Goal: Task Accomplishment & Management: Manage account settings

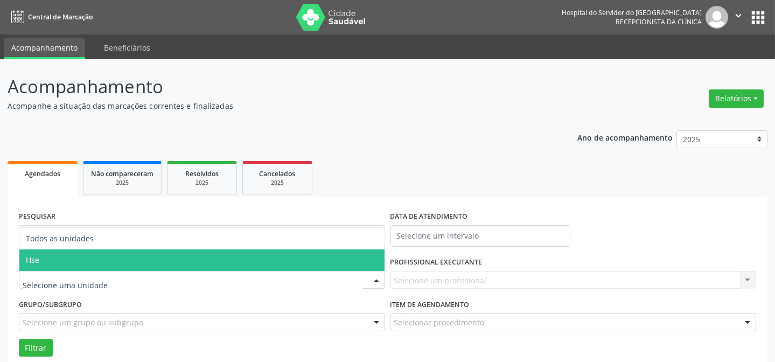
click at [91, 263] on span "Hse" at bounding box center [201, 260] width 365 height 22
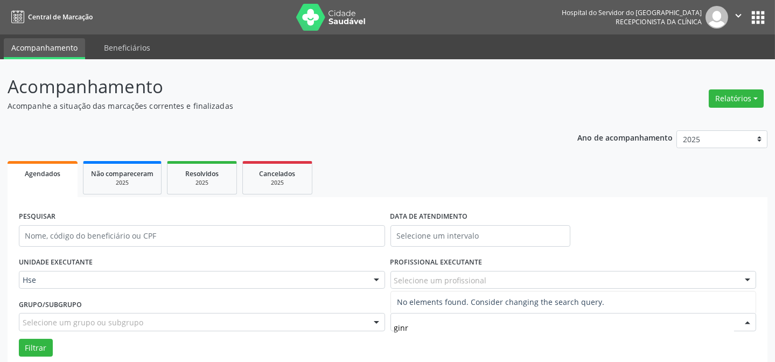
type input "gin"
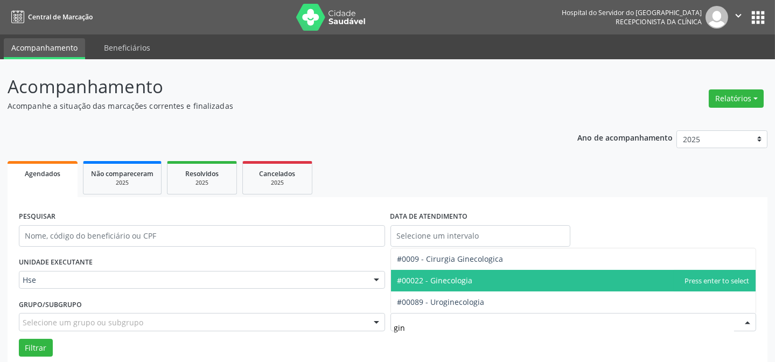
click at [461, 283] on span "#00022 - Ginecologia" at bounding box center [434, 280] width 75 height 10
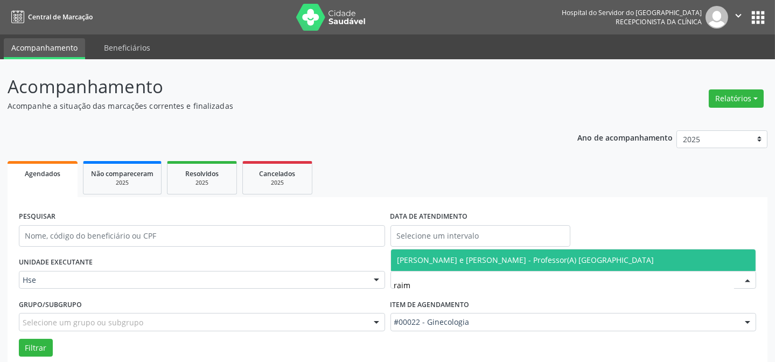
type input "raimu"
click at [459, 263] on span "[PERSON_NAME] e [PERSON_NAME] - Professor(A) [GEOGRAPHIC_DATA]" at bounding box center [525, 260] width 257 height 10
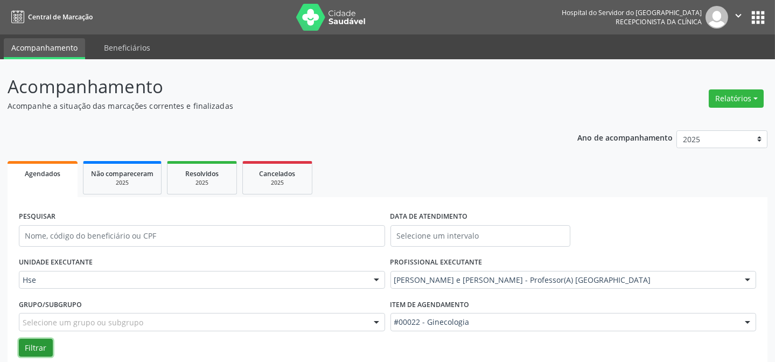
click at [30, 342] on button "Filtrar" at bounding box center [36, 348] width 34 height 18
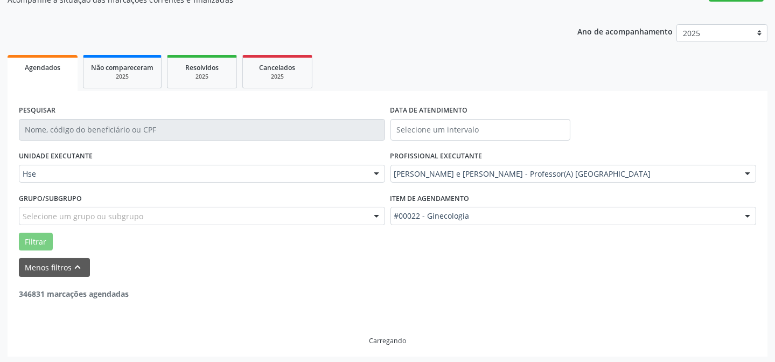
scroll to position [108, 0]
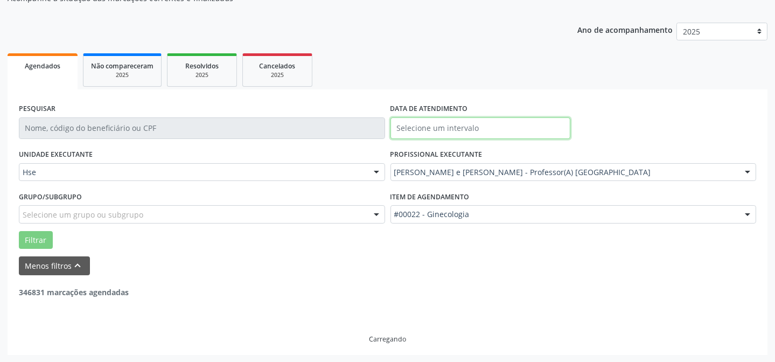
click at [467, 136] on input "text" at bounding box center [480, 128] width 180 height 22
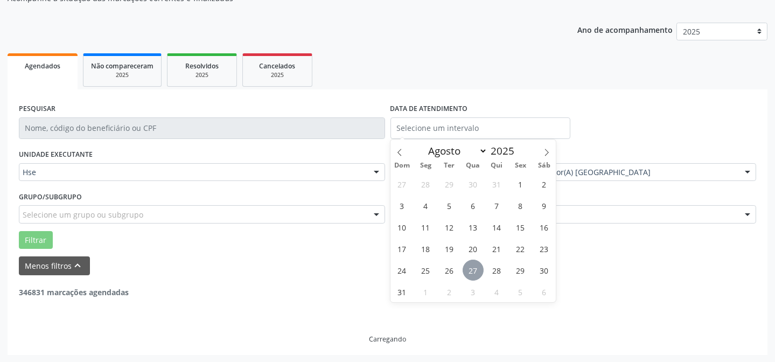
click at [466, 269] on span "27" at bounding box center [473, 270] width 21 height 21
type input "[DATE]"
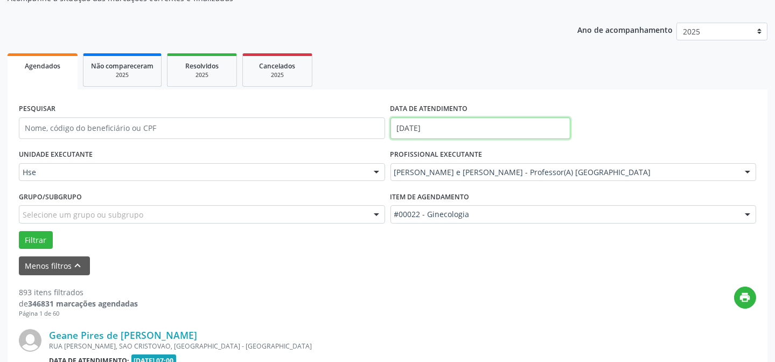
click at [448, 121] on input "[DATE]" at bounding box center [480, 128] width 180 height 22
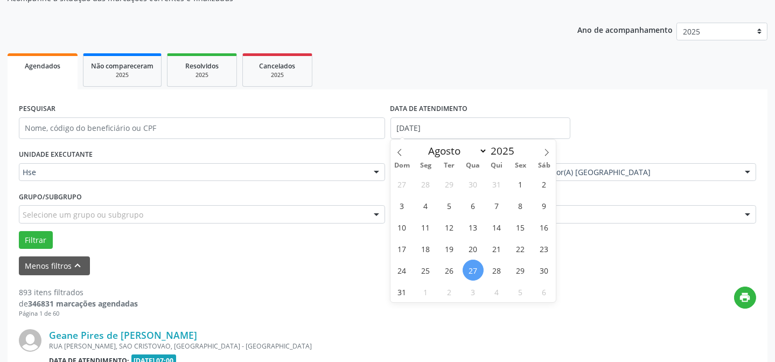
click at [476, 272] on span "27" at bounding box center [473, 270] width 21 height 21
type input "[DATE]"
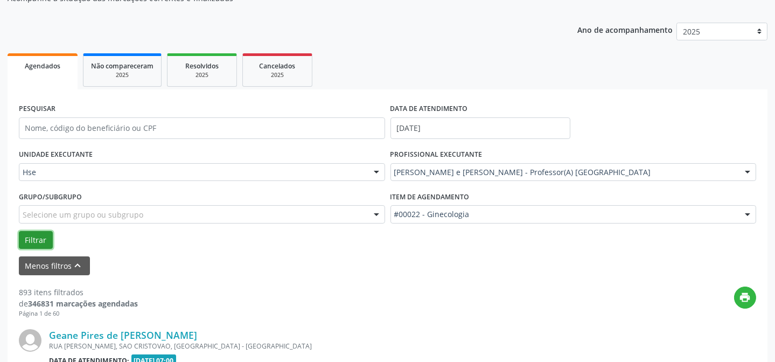
click at [40, 238] on button "Filtrar" at bounding box center [36, 240] width 34 height 18
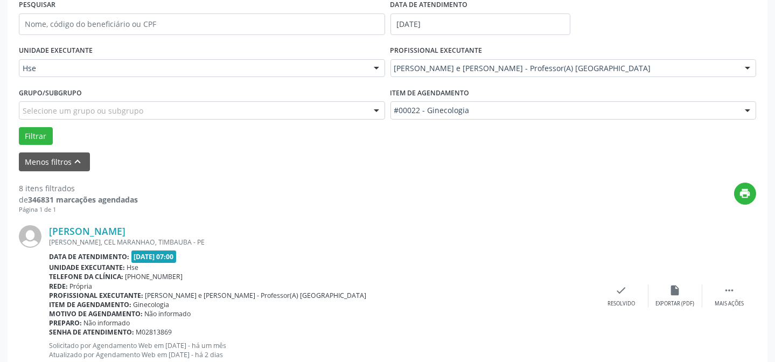
scroll to position [254, 0]
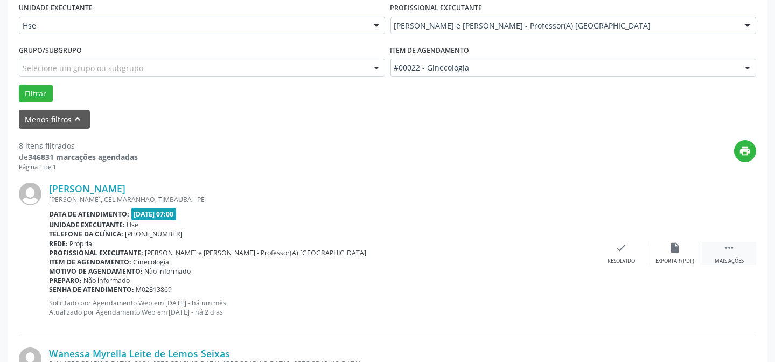
click at [727, 245] on icon "" at bounding box center [729, 248] width 12 height 12
click at [669, 247] on icon "alarm_off" at bounding box center [675, 248] width 12 height 12
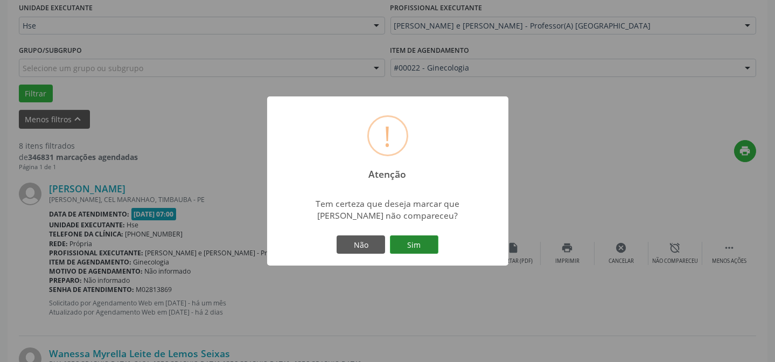
click at [414, 245] on button "Sim" at bounding box center [414, 244] width 48 height 18
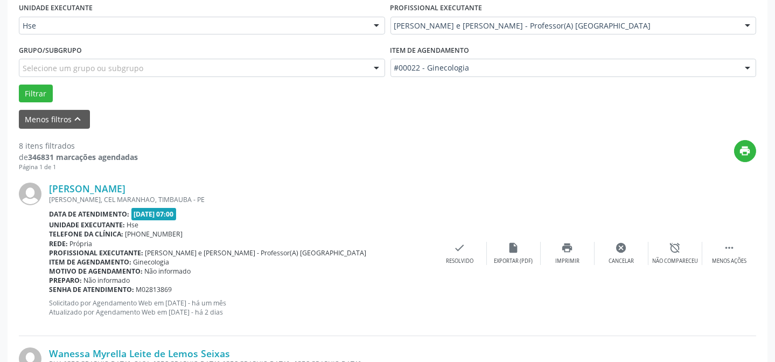
scroll to position [108, 0]
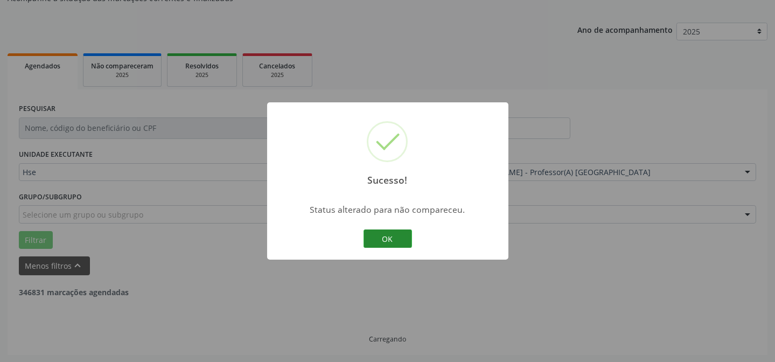
click at [383, 236] on button "OK" at bounding box center [387, 238] width 48 height 18
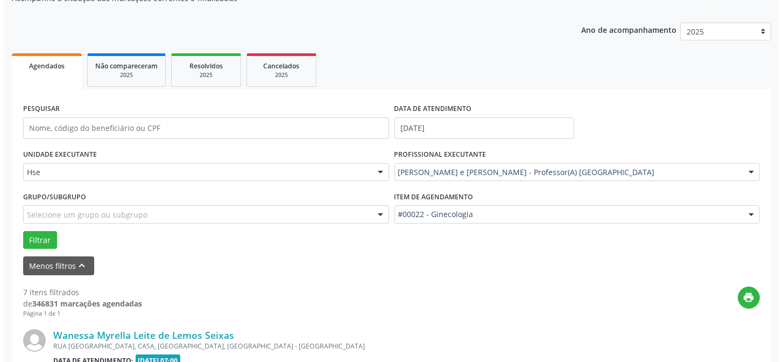
scroll to position [205, 0]
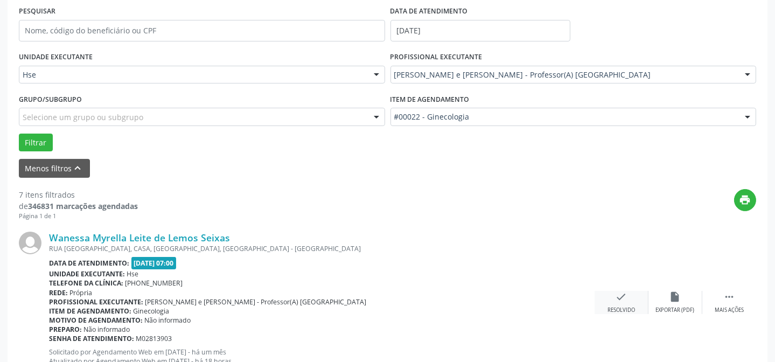
click at [612, 296] on div "check Resolvido" at bounding box center [621, 302] width 54 height 23
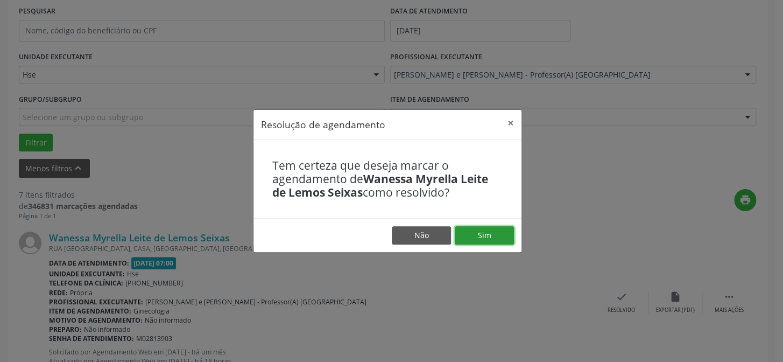
click at [511, 239] on button "Sim" at bounding box center [484, 235] width 59 height 18
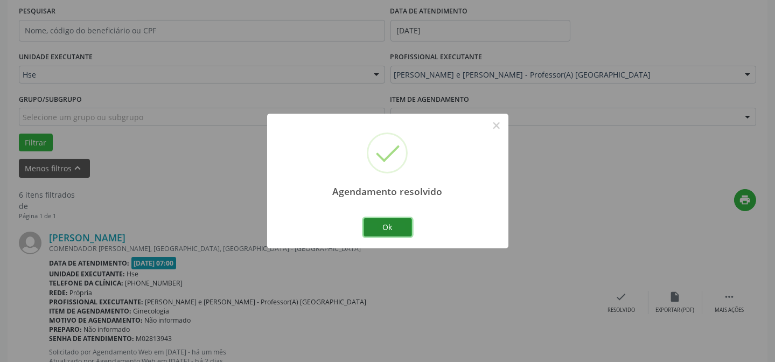
click at [401, 221] on button "Ok" at bounding box center [387, 227] width 48 height 18
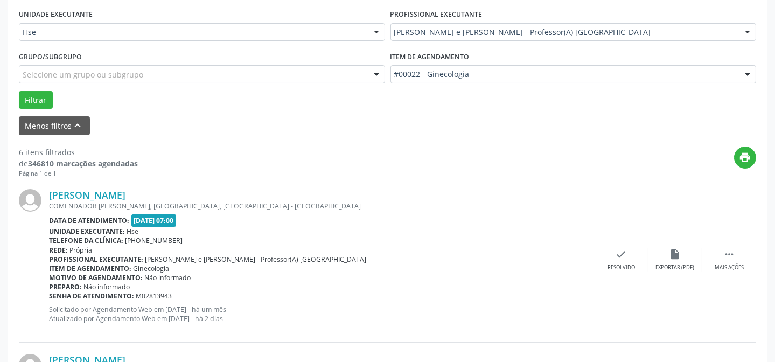
scroll to position [303, 0]
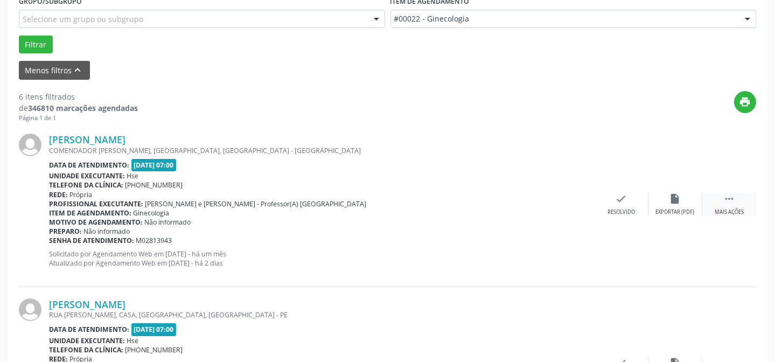
click at [722, 206] on div " Mais ações" at bounding box center [729, 204] width 54 height 23
click at [664, 205] on div "alarm_off Não compareceu" at bounding box center [675, 204] width 54 height 23
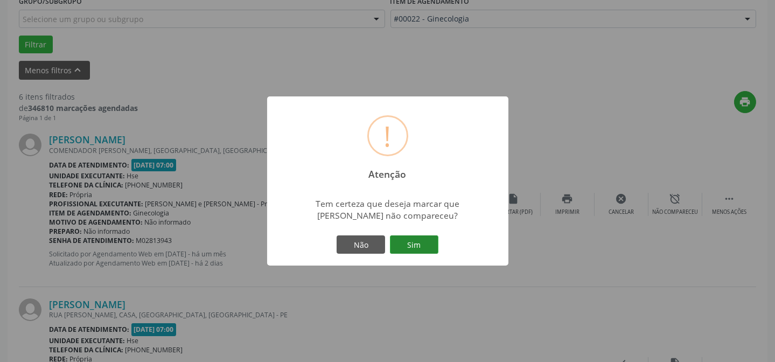
click at [428, 237] on button "Sim" at bounding box center [414, 244] width 48 height 18
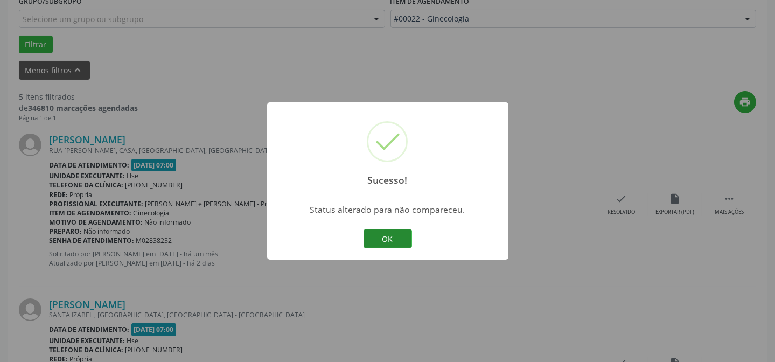
click at [393, 233] on button "OK" at bounding box center [387, 238] width 48 height 18
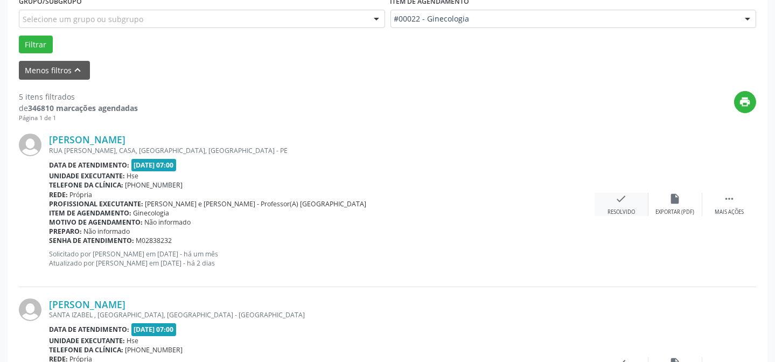
click at [618, 200] on icon "check" at bounding box center [621, 199] width 12 height 12
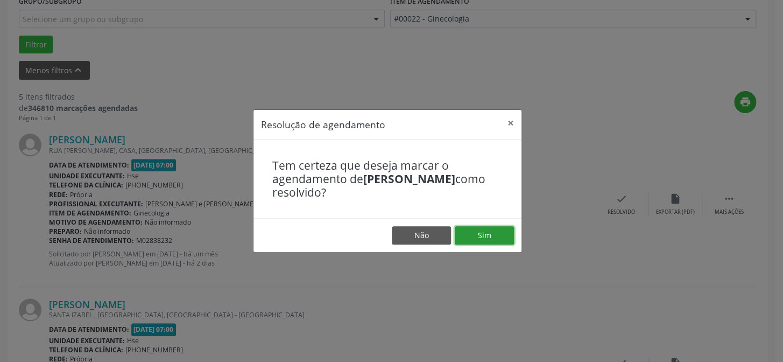
click at [488, 239] on button "Sim" at bounding box center [484, 235] width 59 height 18
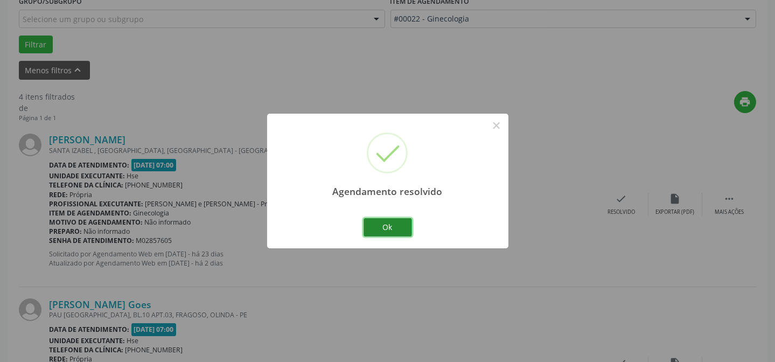
click at [402, 226] on button "Ok" at bounding box center [387, 227] width 48 height 18
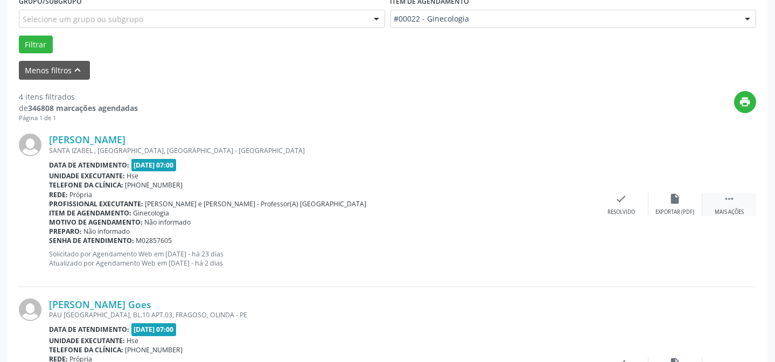
click at [745, 198] on div " Mais ações" at bounding box center [729, 204] width 54 height 23
click at [689, 202] on div "alarm_off Não compareceu" at bounding box center [675, 204] width 54 height 23
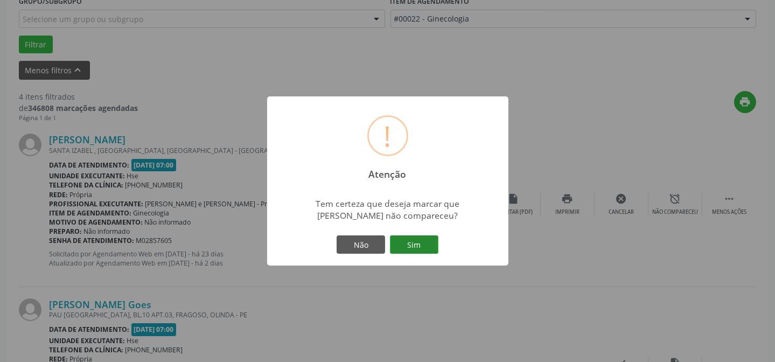
click at [405, 239] on button "Sim" at bounding box center [414, 244] width 48 height 18
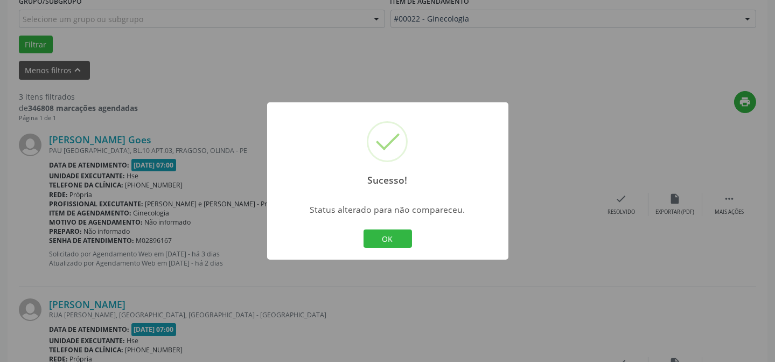
click at [398, 233] on button "OK" at bounding box center [387, 238] width 48 height 18
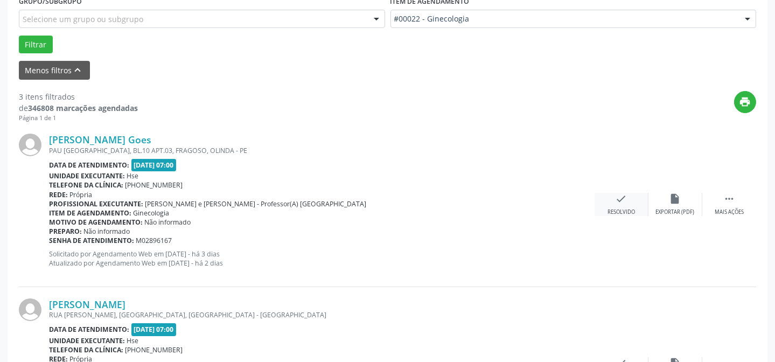
click at [626, 204] on div "check Resolvido" at bounding box center [621, 204] width 54 height 23
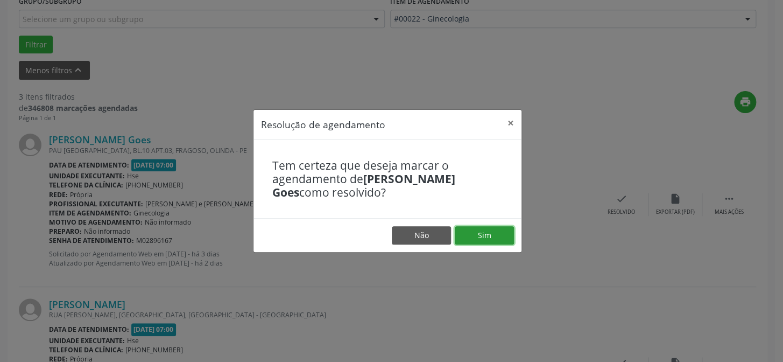
click at [489, 232] on button "Sim" at bounding box center [484, 235] width 59 height 18
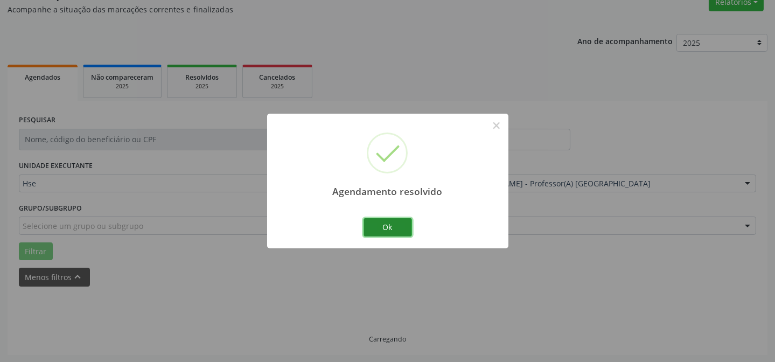
click at [385, 221] on button "Ok" at bounding box center [387, 227] width 48 height 18
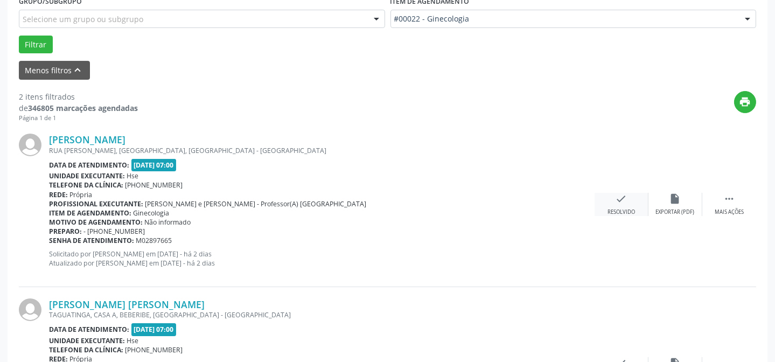
click at [636, 207] on div "check Resolvido" at bounding box center [621, 204] width 54 height 23
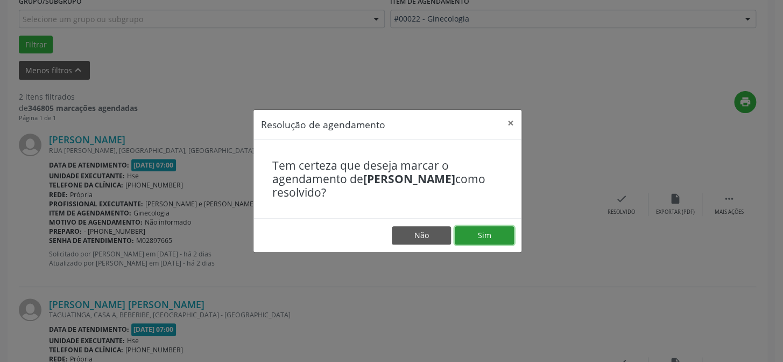
click at [511, 236] on button "Sim" at bounding box center [484, 235] width 59 height 18
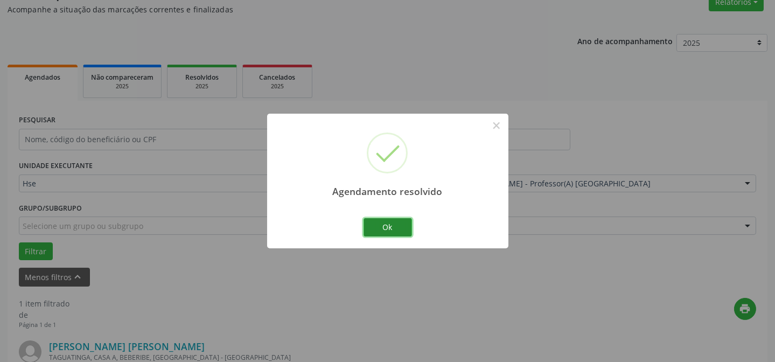
scroll to position [246, 0]
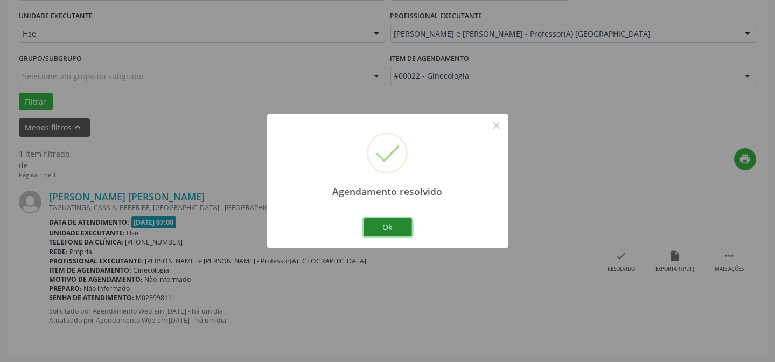
click at [391, 227] on button "Ok" at bounding box center [387, 227] width 48 height 18
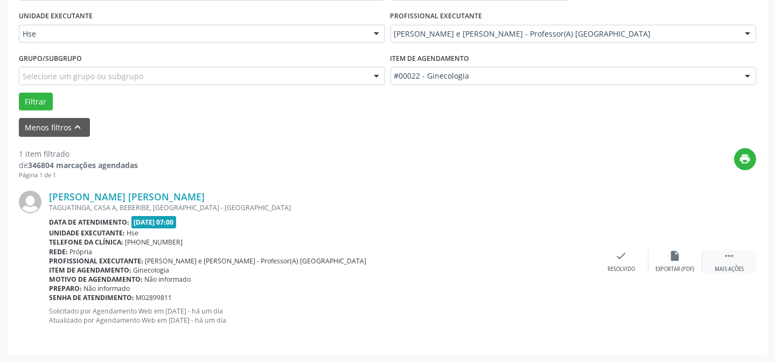
click at [737, 265] on div "Mais ações" at bounding box center [729, 269] width 29 height 8
click at [633, 258] on div "cancel Cancelar" at bounding box center [621, 261] width 54 height 23
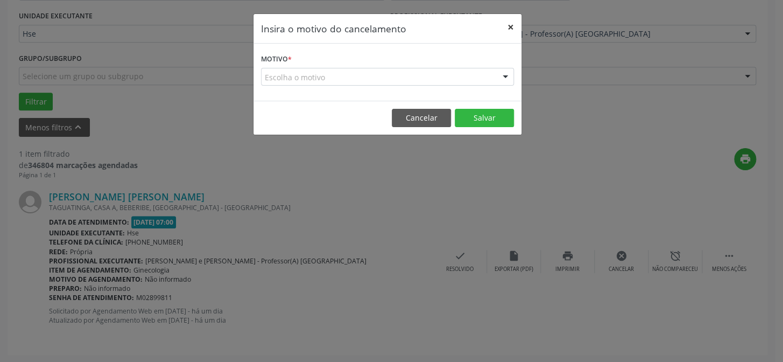
click at [505, 26] on button "×" at bounding box center [511, 27] width 22 height 26
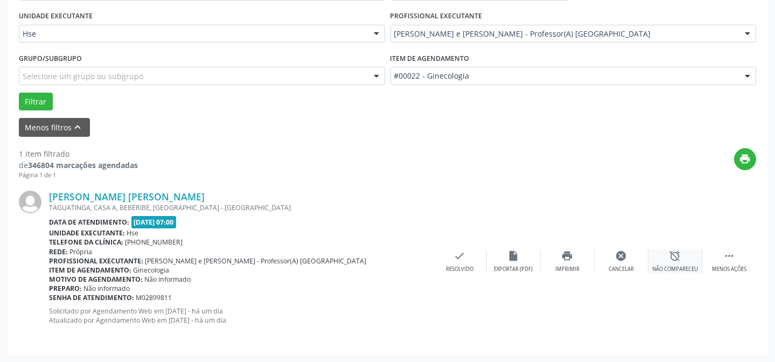
click at [667, 256] on div "alarm_off Não compareceu" at bounding box center [675, 261] width 54 height 23
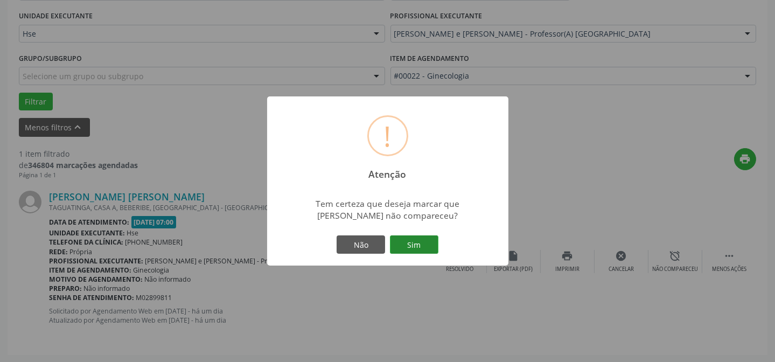
click at [422, 248] on button "Sim" at bounding box center [414, 244] width 48 height 18
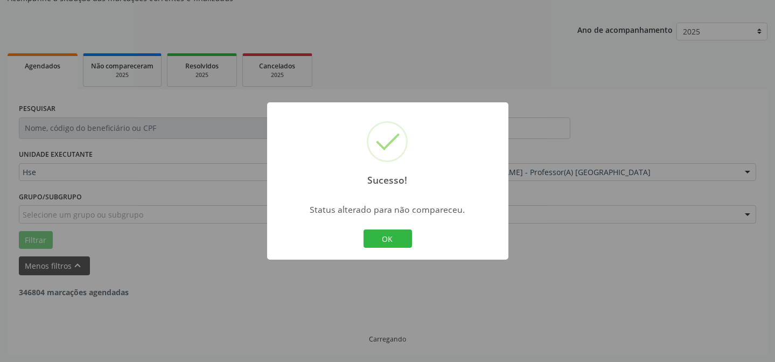
scroll to position [73, 0]
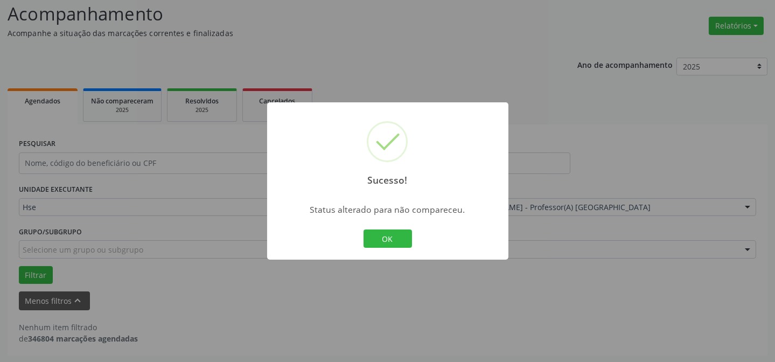
click at [388, 226] on div "Sucesso! × Status alterado para não compareceu. OK Cancel" at bounding box center [387, 180] width 241 height 157
click at [386, 230] on button "OK" at bounding box center [387, 238] width 48 height 18
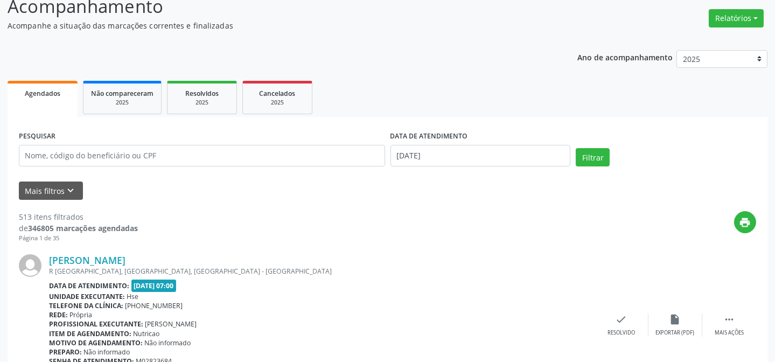
scroll to position [146, 0]
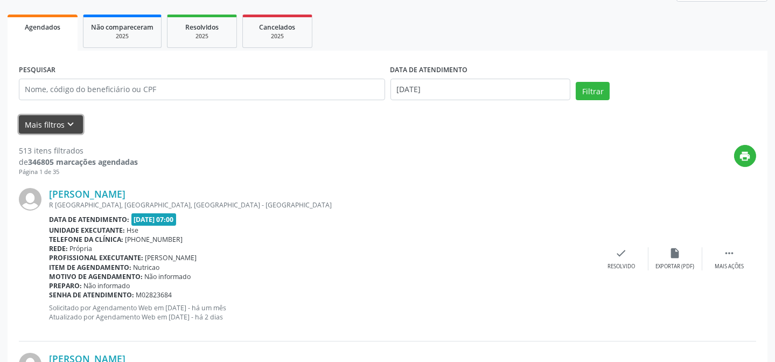
click at [32, 119] on button "Mais filtros keyboard_arrow_down" at bounding box center [51, 124] width 64 height 19
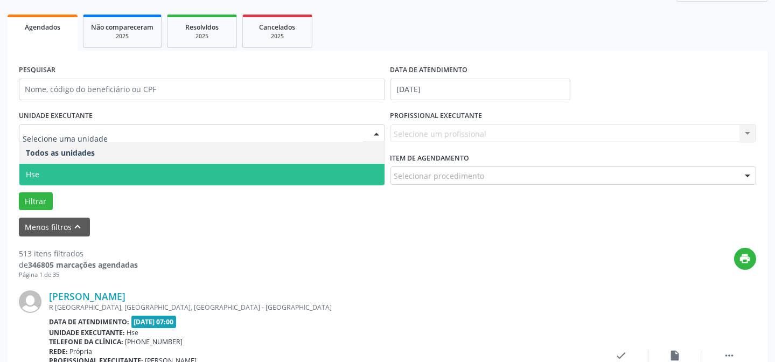
click at [86, 178] on span "Hse" at bounding box center [201, 175] width 365 height 22
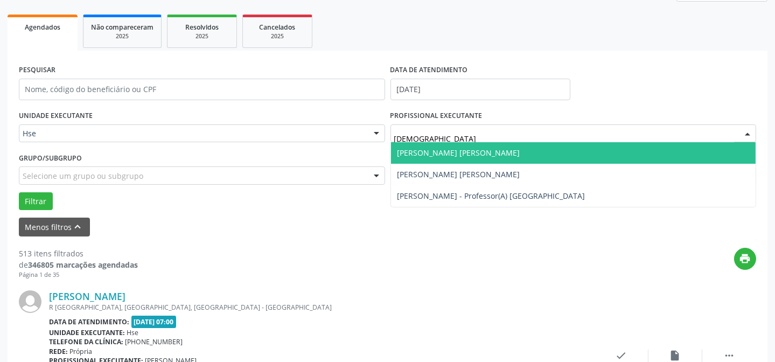
type input "cristi"
click at [424, 153] on span "[PERSON_NAME] [PERSON_NAME]" at bounding box center [458, 153] width 123 height 10
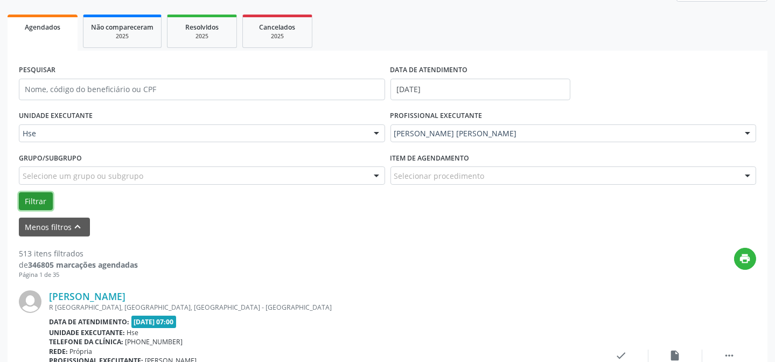
click at [37, 201] on button "Filtrar" at bounding box center [36, 201] width 34 height 18
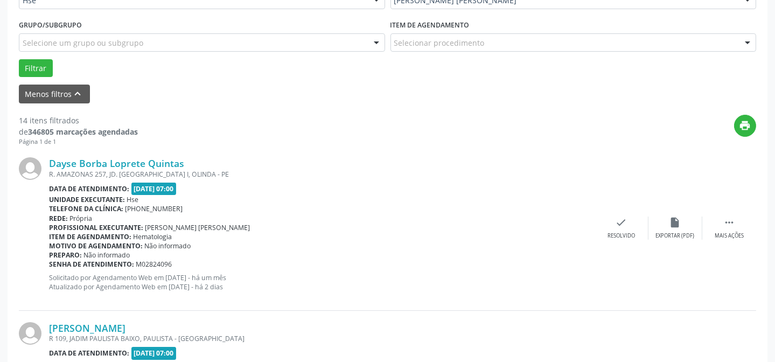
scroll to position [293, 0]
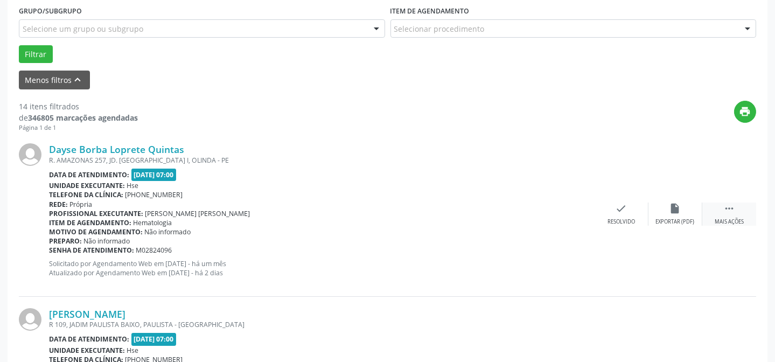
click at [737, 212] on div " Mais ações" at bounding box center [729, 213] width 54 height 23
click at [684, 218] on div "Não compareceu" at bounding box center [675, 222] width 46 height 8
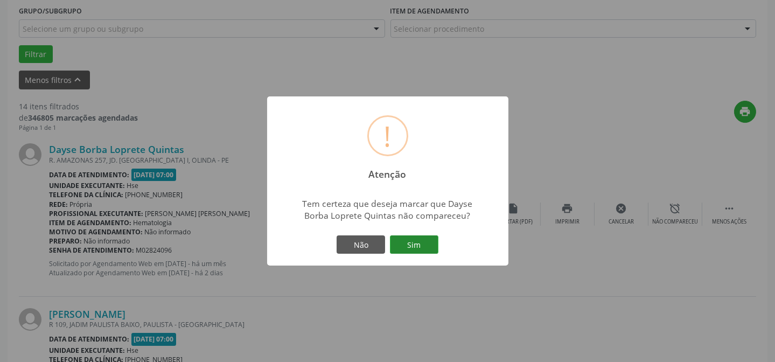
click at [416, 248] on button "Sim" at bounding box center [414, 244] width 48 height 18
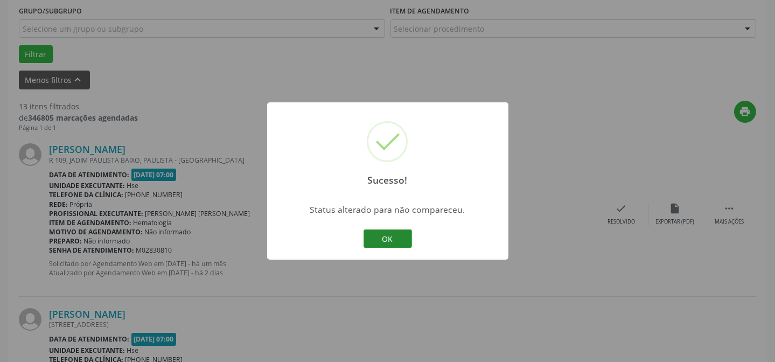
click at [395, 240] on button "OK" at bounding box center [387, 238] width 48 height 18
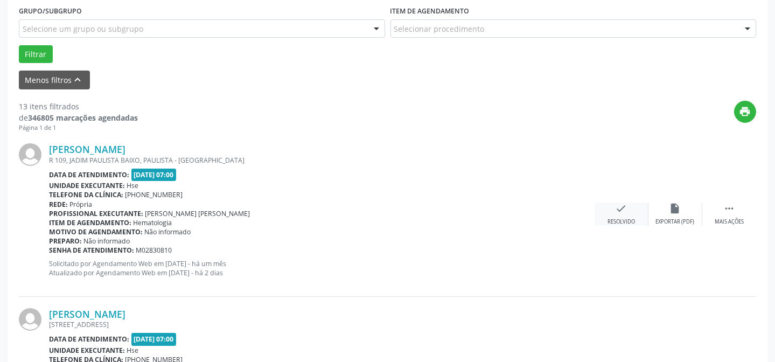
click at [630, 218] on div "Resolvido" at bounding box center [620, 222] width 27 height 8
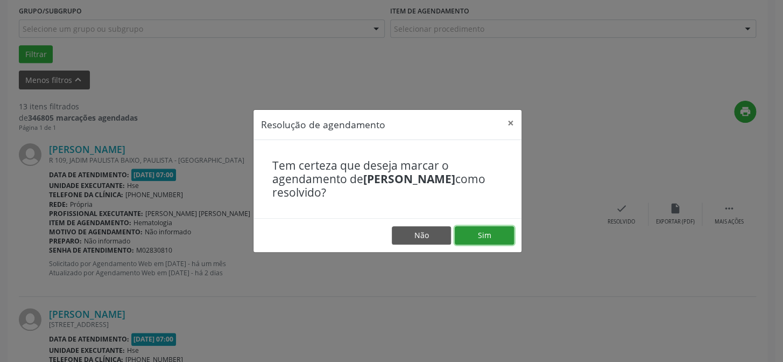
drag, startPoint x: 498, startPoint y: 229, endPoint x: 492, endPoint y: 233, distance: 7.5
click at [498, 231] on button "Sim" at bounding box center [484, 235] width 59 height 18
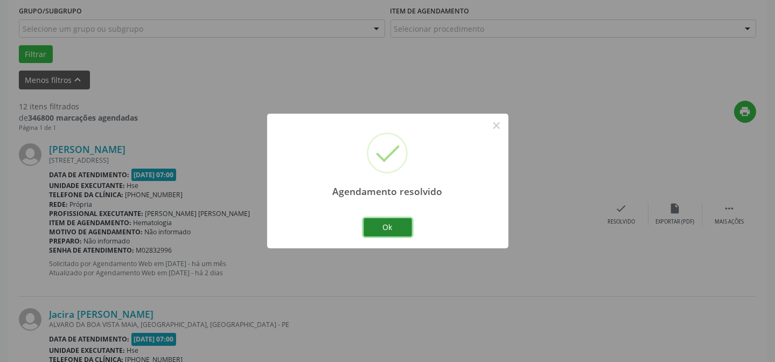
click at [398, 225] on button "Ok" at bounding box center [387, 227] width 48 height 18
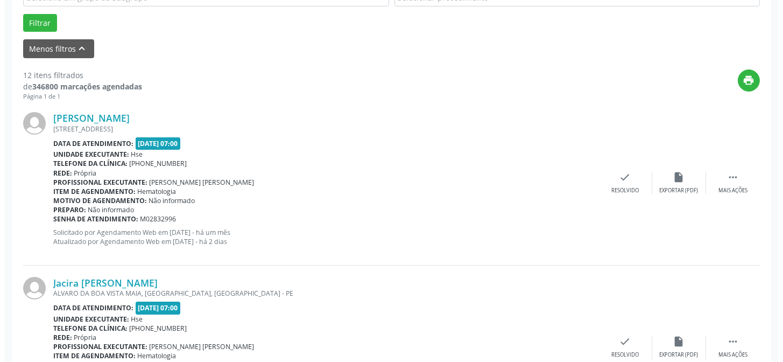
scroll to position [342, 0]
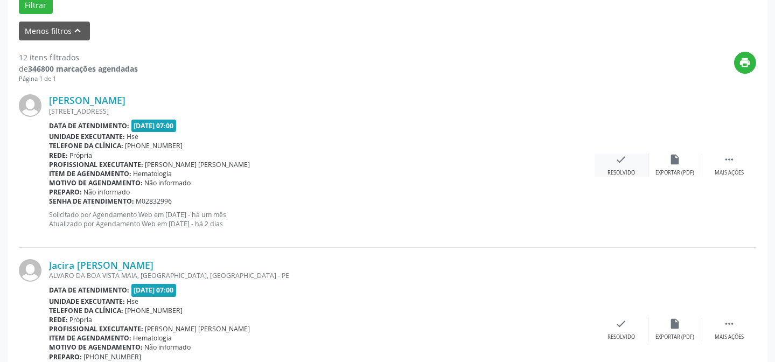
click at [604, 173] on div "check Resolvido" at bounding box center [621, 164] width 54 height 23
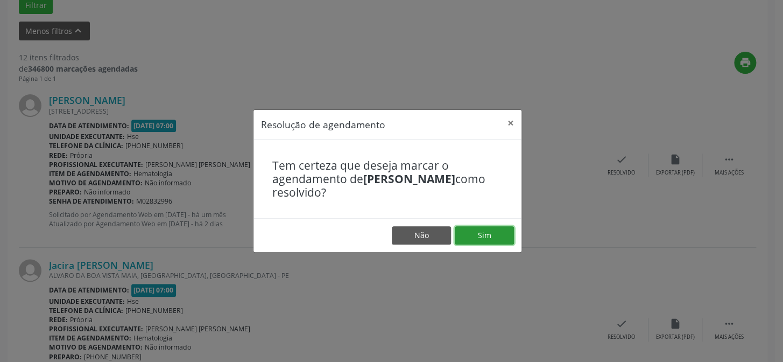
click at [478, 228] on button "Sim" at bounding box center [484, 235] width 59 height 18
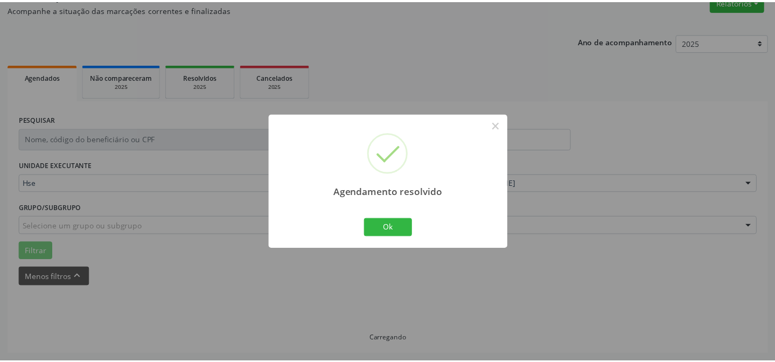
scroll to position [96, 0]
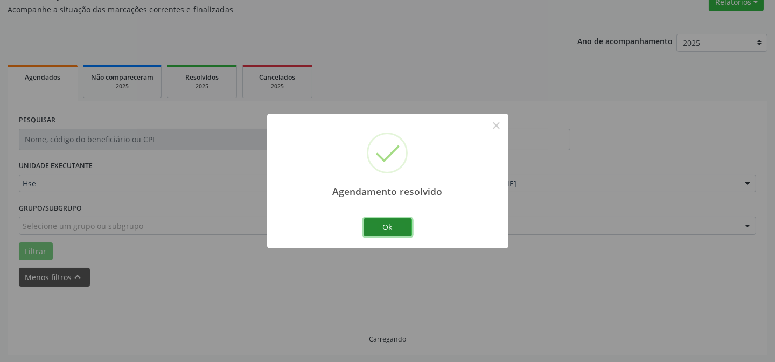
click at [390, 229] on button "Ok" at bounding box center [387, 227] width 48 height 18
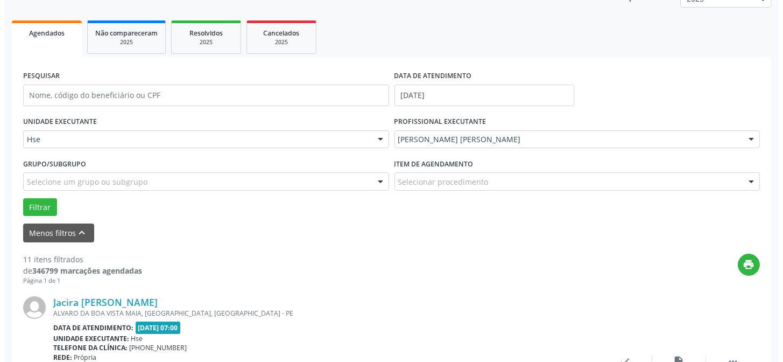
scroll to position [194, 0]
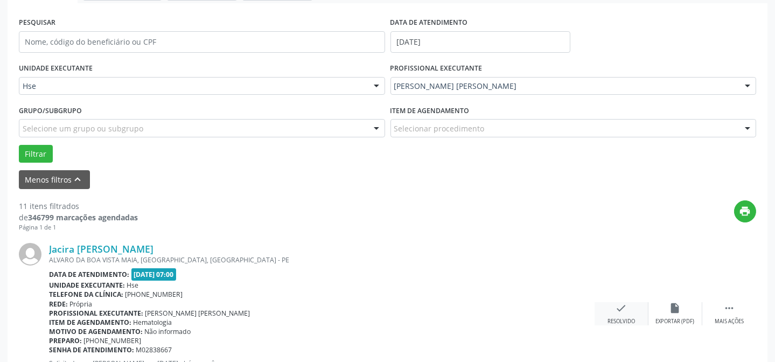
click at [619, 316] on div "check Resolvido" at bounding box center [621, 313] width 54 height 23
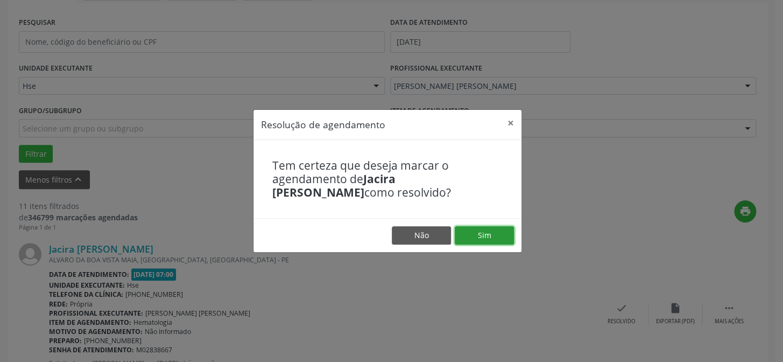
click at [484, 240] on button "Sim" at bounding box center [484, 235] width 59 height 18
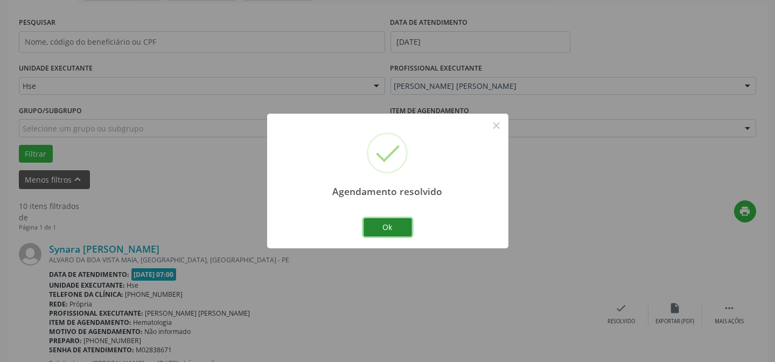
click at [392, 223] on button "Ok" at bounding box center [387, 227] width 48 height 18
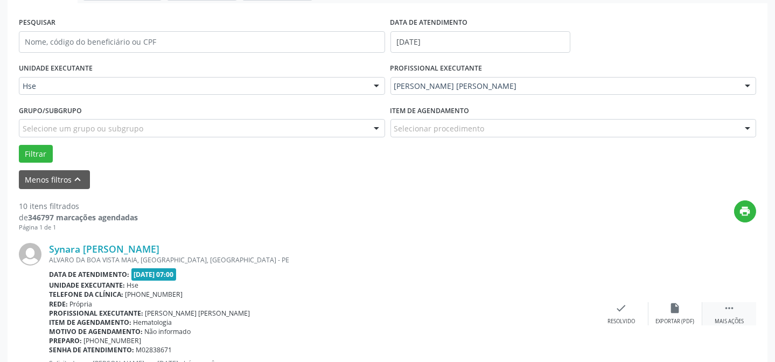
drag, startPoint x: 732, startPoint y: 307, endPoint x: 717, endPoint y: 302, distance: 15.8
click at [727, 307] on icon "" at bounding box center [729, 308] width 12 height 12
click at [680, 303] on icon "alarm_off" at bounding box center [675, 308] width 12 height 12
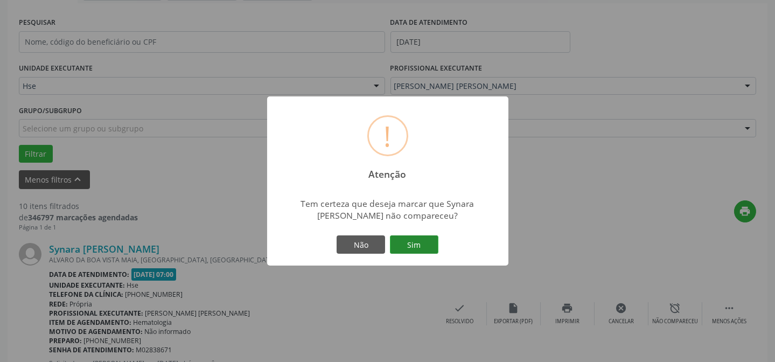
click at [420, 242] on button "Sim" at bounding box center [414, 244] width 48 height 18
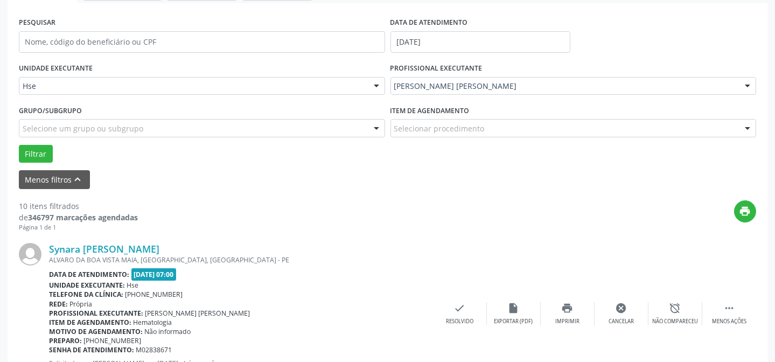
scroll to position [108, 0]
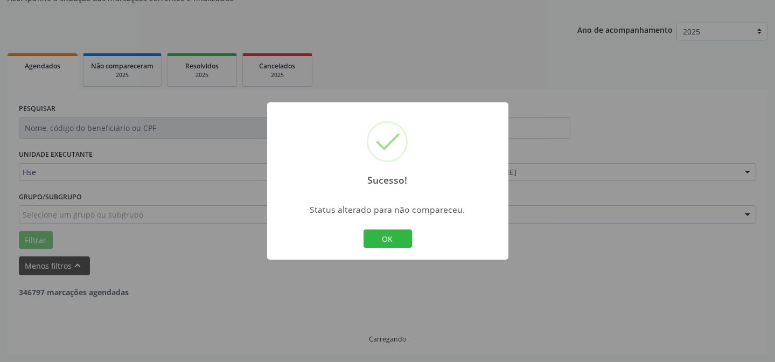
click at [400, 247] on div "OK Cancel" at bounding box center [387, 238] width 53 height 23
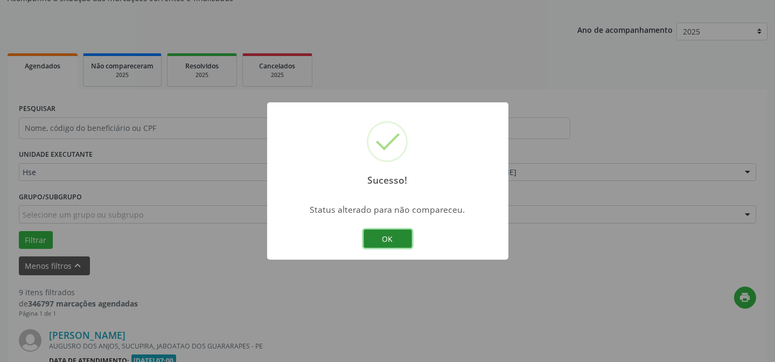
click at [403, 245] on button "OK" at bounding box center [387, 238] width 48 height 18
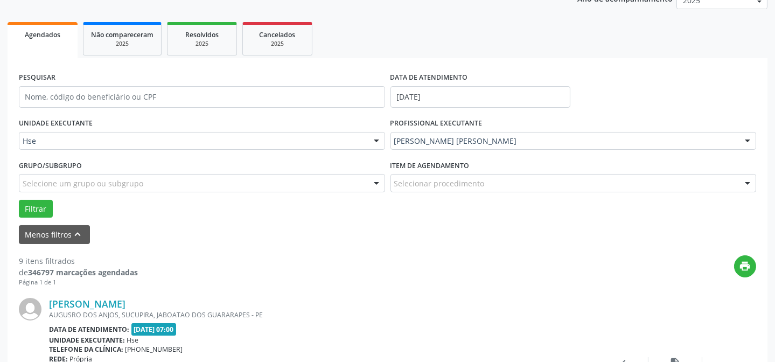
scroll to position [156, 0]
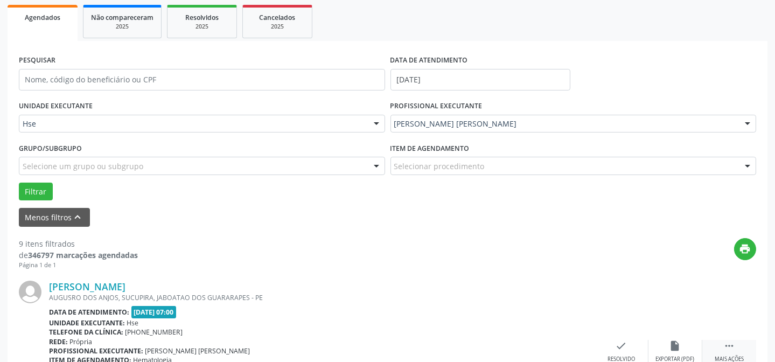
click at [732, 349] on icon "" at bounding box center [729, 346] width 12 height 12
click at [668, 342] on div "alarm_off Não compareceu" at bounding box center [675, 351] width 54 height 23
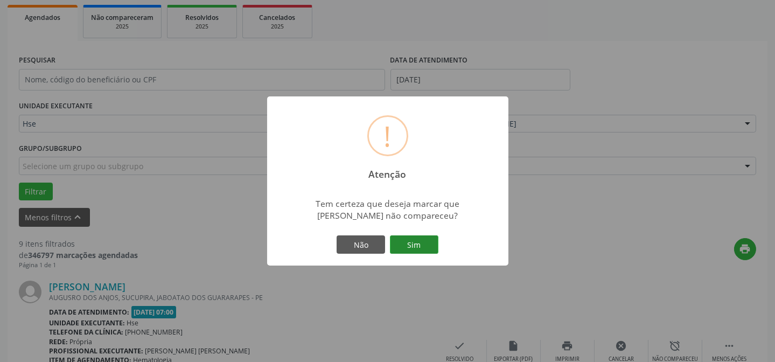
click at [403, 236] on button "Sim" at bounding box center [414, 244] width 48 height 18
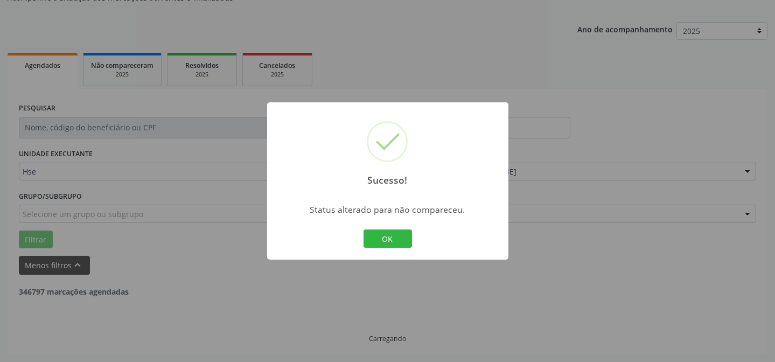
scroll to position [108, 0]
click at [379, 237] on button "OK" at bounding box center [387, 238] width 48 height 18
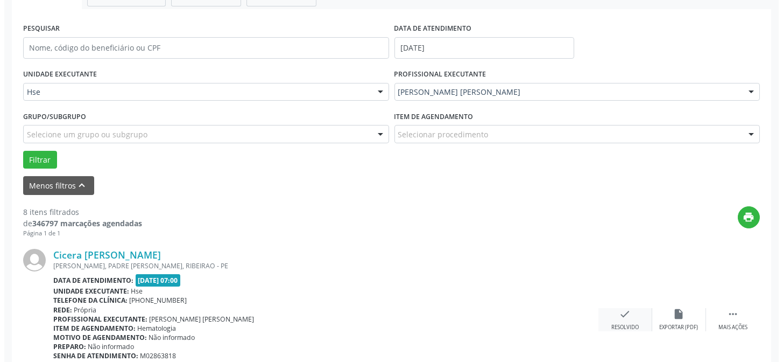
scroll to position [205, 0]
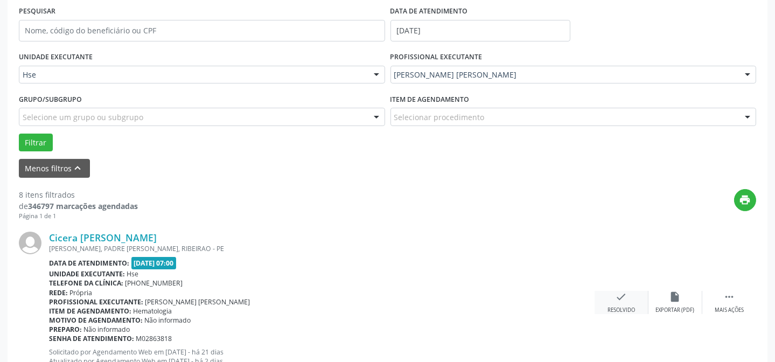
click at [620, 302] on icon "check" at bounding box center [621, 297] width 12 height 12
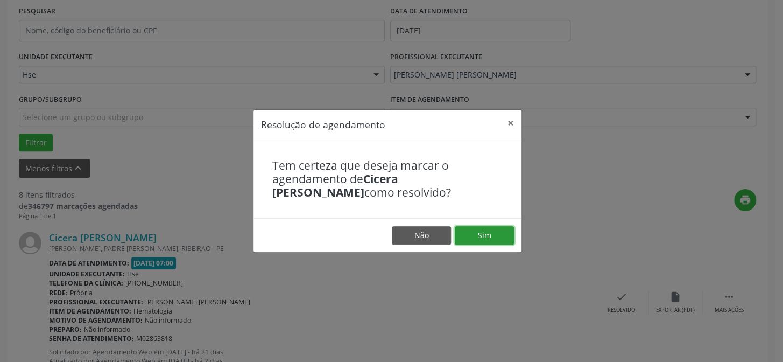
click at [497, 237] on button "Sim" at bounding box center [484, 235] width 59 height 18
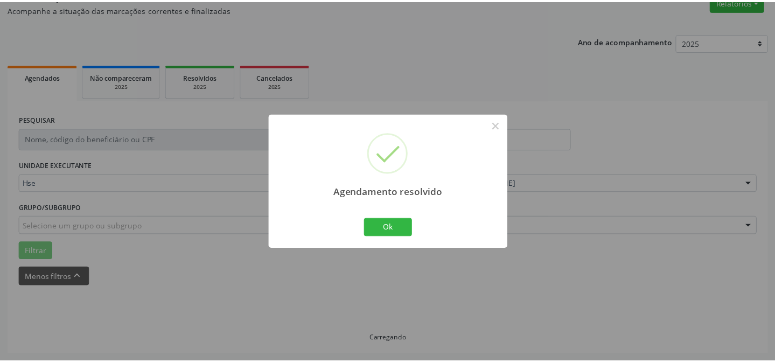
scroll to position [96, 0]
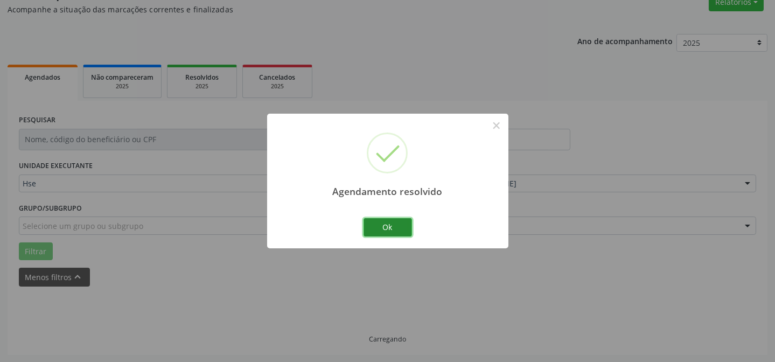
click at [390, 225] on button "Ok" at bounding box center [387, 227] width 48 height 18
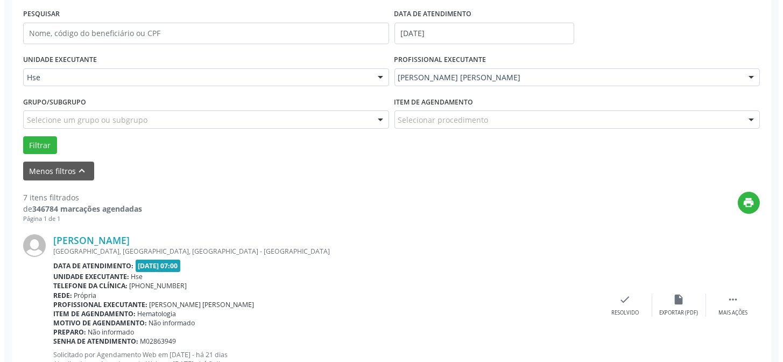
scroll to position [292, 0]
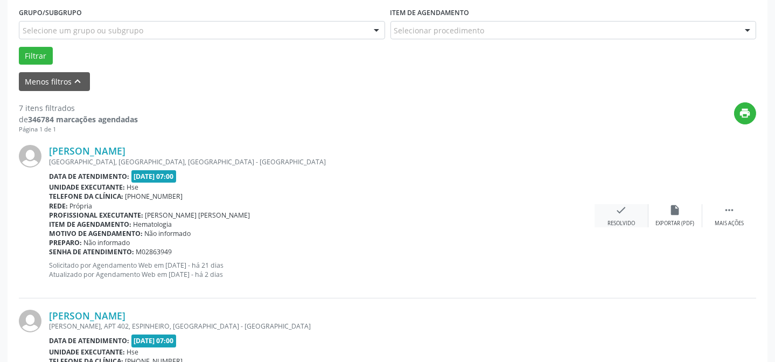
click at [614, 223] on div "Resolvido" at bounding box center [620, 224] width 27 height 8
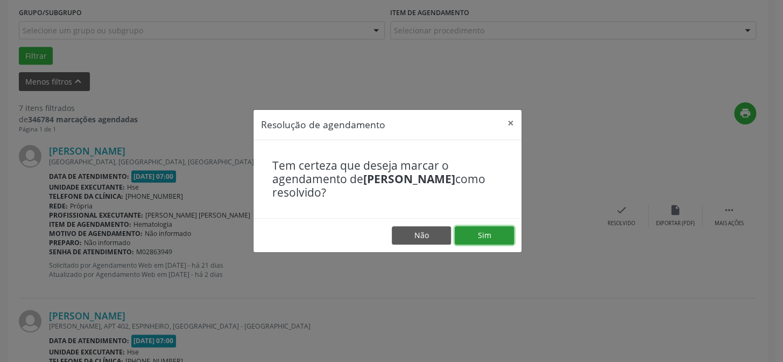
click at [485, 226] on button "Sim" at bounding box center [484, 235] width 59 height 18
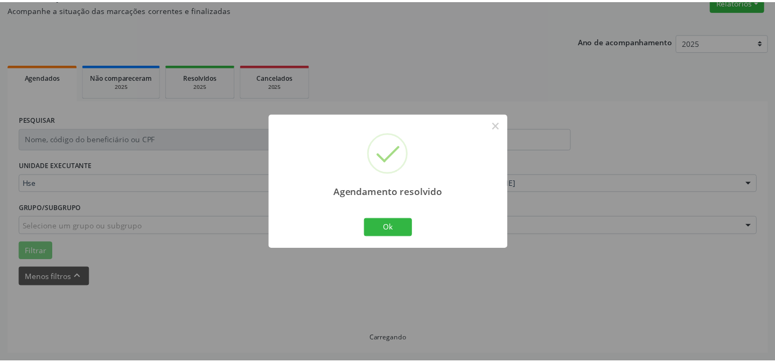
scroll to position [96, 0]
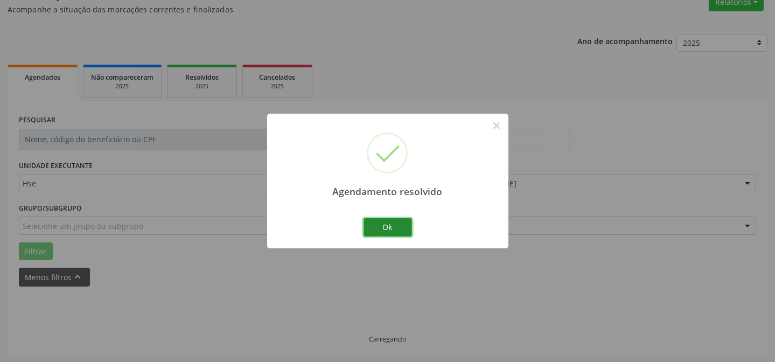
click at [383, 226] on button "Ok" at bounding box center [387, 227] width 48 height 18
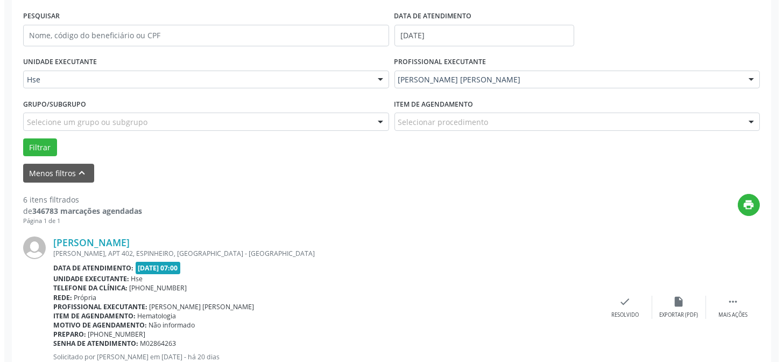
scroll to position [243, 0]
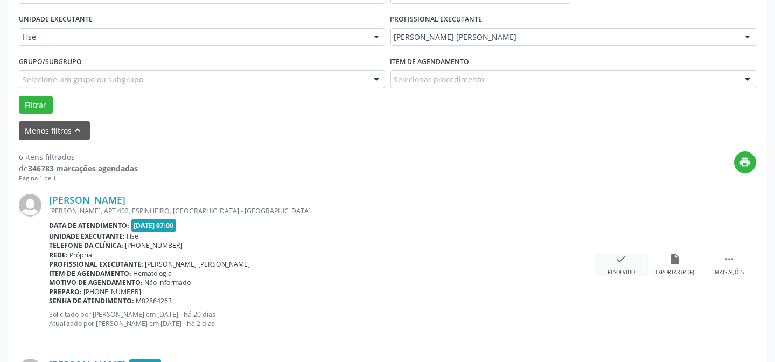
click at [628, 260] on div "check Resolvido" at bounding box center [621, 264] width 54 height 23
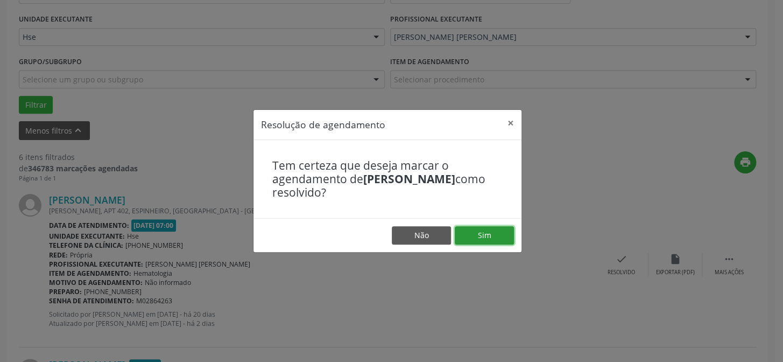
click at [491, 237] on button "Sim" at bounding box center [484, 235] width 59 height 18
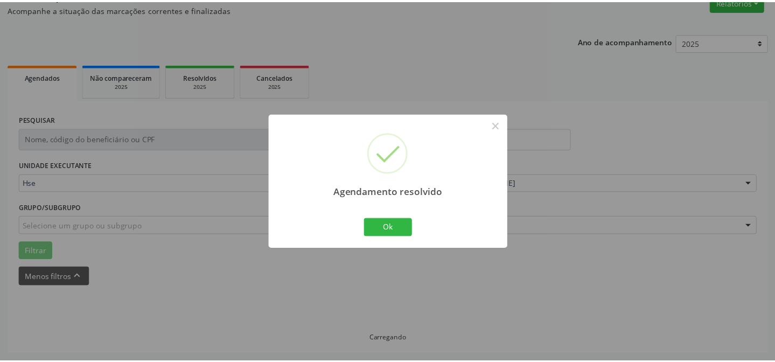
scroll to position [96, 0]
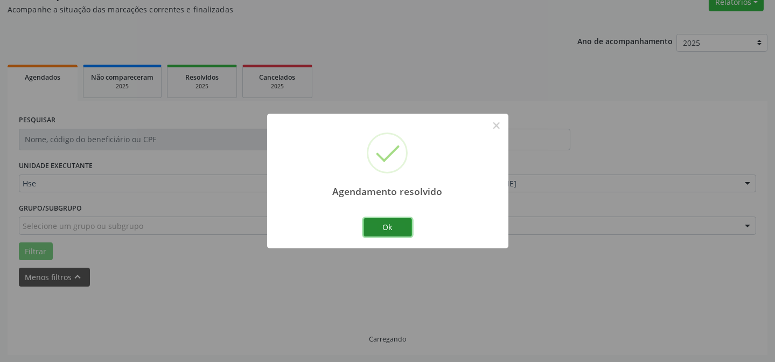
click at [393, 230] on button "Ok" at bounding box center [387, 227] width 48 height 18
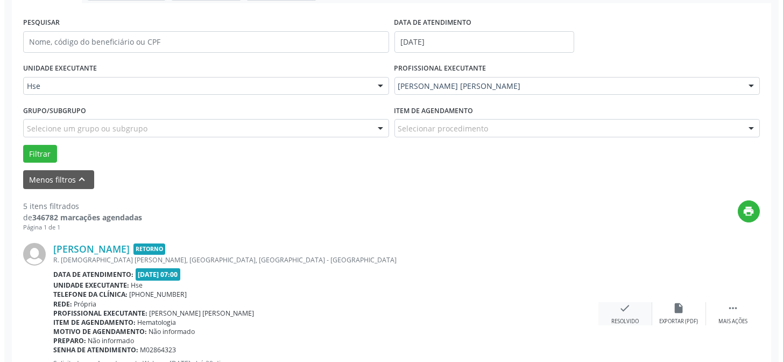
scroll to position [243, 0]
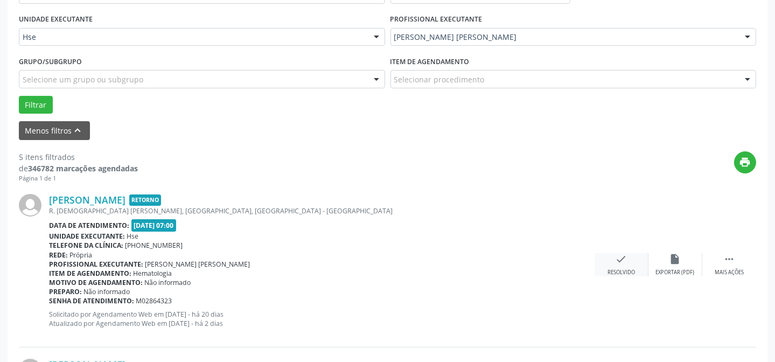
click at [632, 274] on div "Resolvido" at bounding box center [620, 273] width 27 height 8
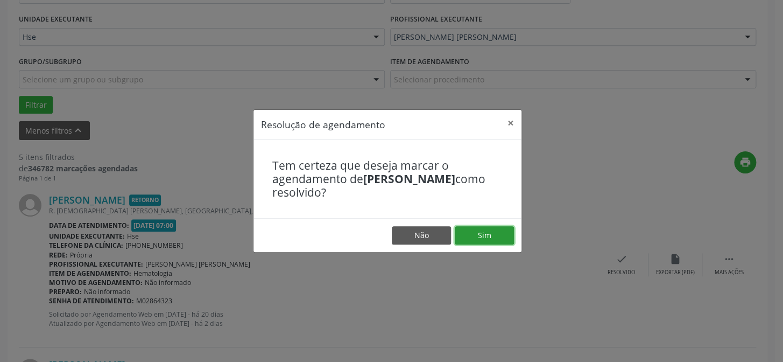
click at [498, 242] on button "Sim" at bounding box center [484, 235] width 59 height 18
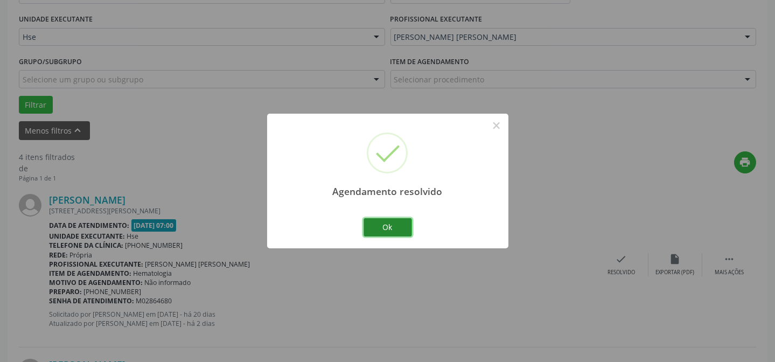
click at [388, 225] on button "Ok" at bounding box center [387, 227] width 48 height 18
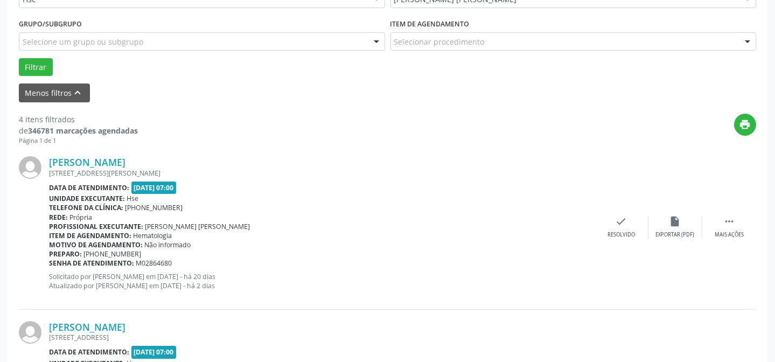
scroll to position [292, 0]
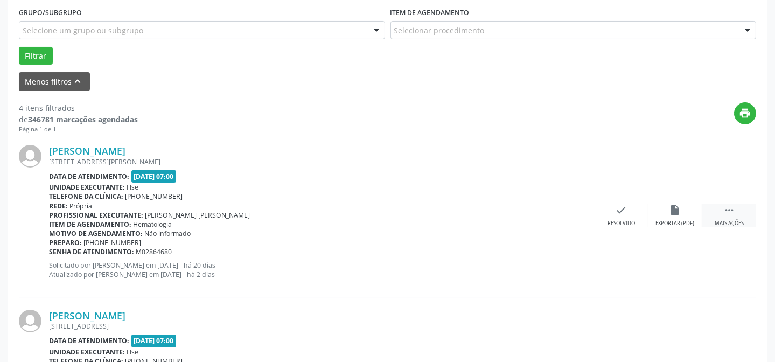
click at [730, 206] on icon "" at bounding box center [729, 210] width 12 height 12
click at [673, 222] on div "Não compareceu" at bounding box center [675, 224] width 46 height 8
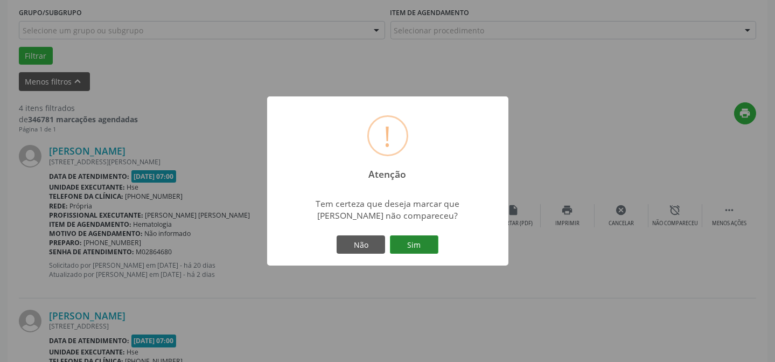
click at [428, 240] on button "Sim" at bounding box center [414, 244] width 48 height 18
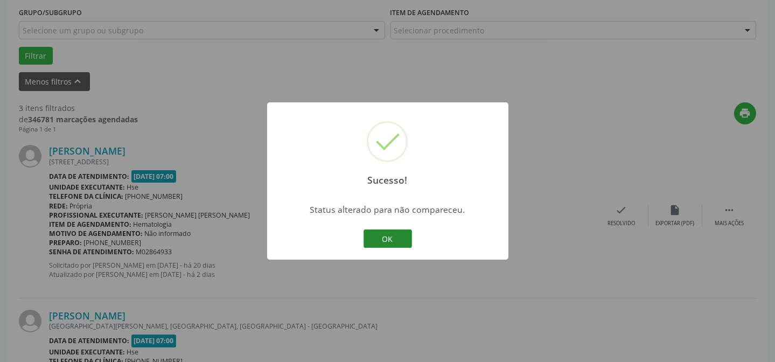
click at [393, 243] on button "OK" at bounding box center [387, 238] width 48 height 18
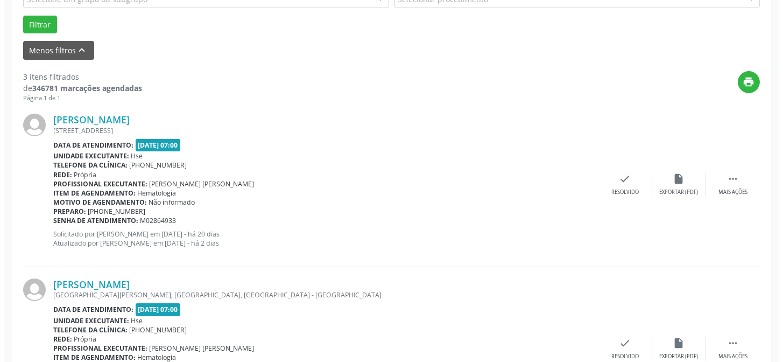
scroll to position [341, 0]
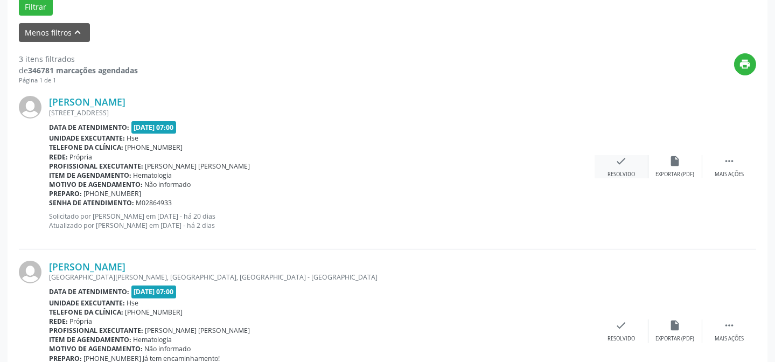
click at [633, 166] on div "check Resolvido" at bounding box center [621, 166] width 54 height 23
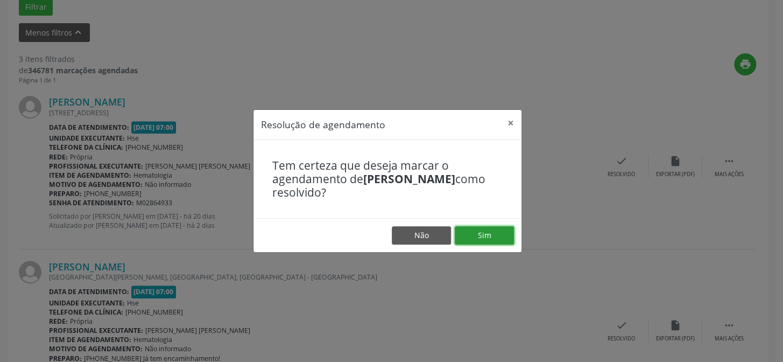
click at [477, 241] on button "Sim" at bounding box center [484, 235] width 59 height 18
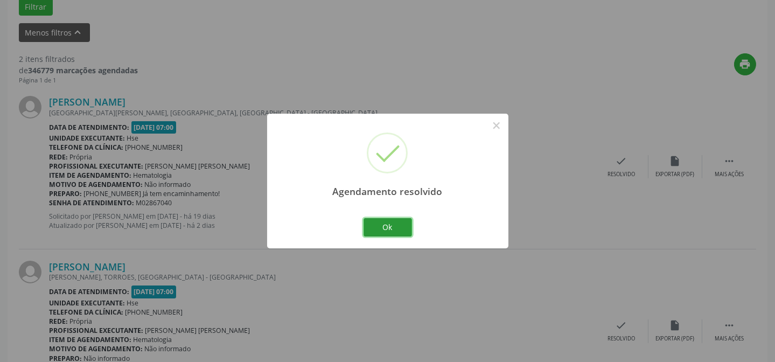
click at [394, 230] on button "Ok" at bounding box center [387, 227] width 48 height 18
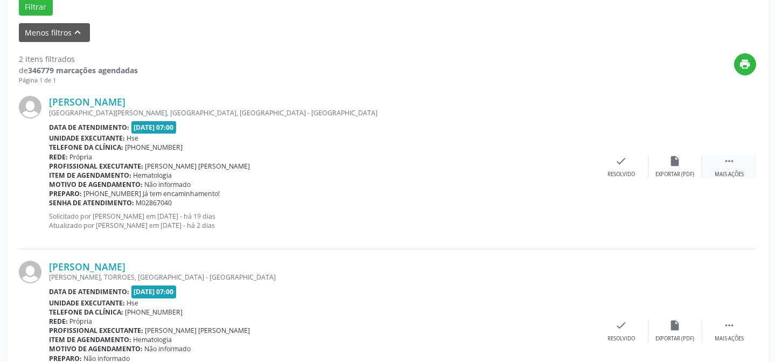
click at [720, 172] on div "Mais ações" at bounding box center [729, 175] width 29 height 8
click at [677, 173] on div "Não compareceu" at bounding box center [675, 175] width 46 height 8
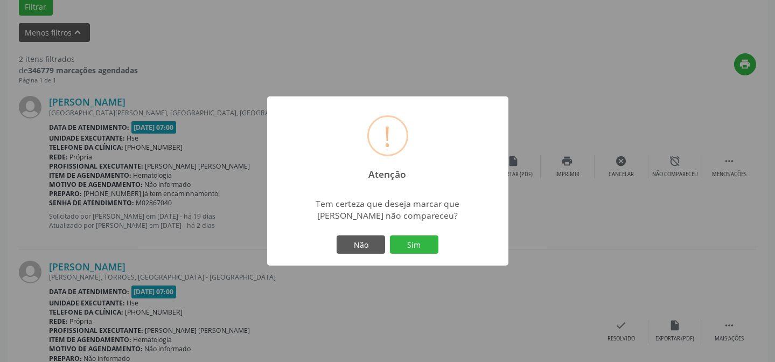
click at [419, 246] on button "Sim" at bounding box center [414, 244] width 48 height 18
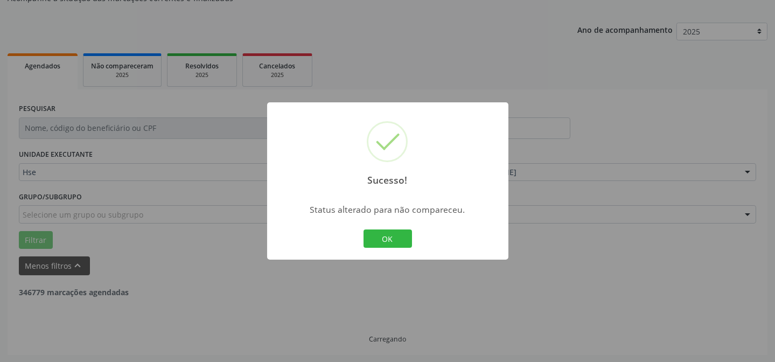
scroll to position [246, 0]
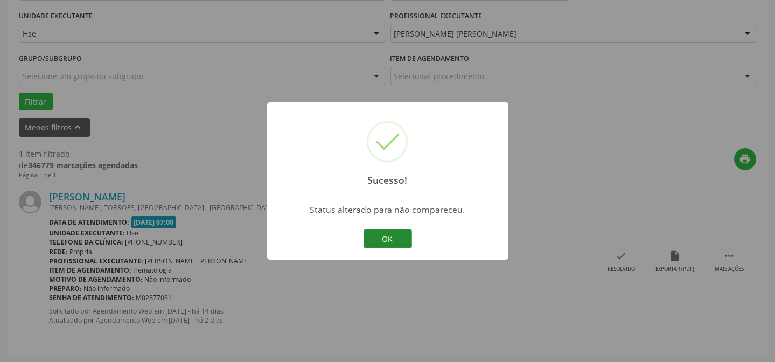
click at [391, 235] on button "OK" at bounding box center [387, 238] width 48 height 18
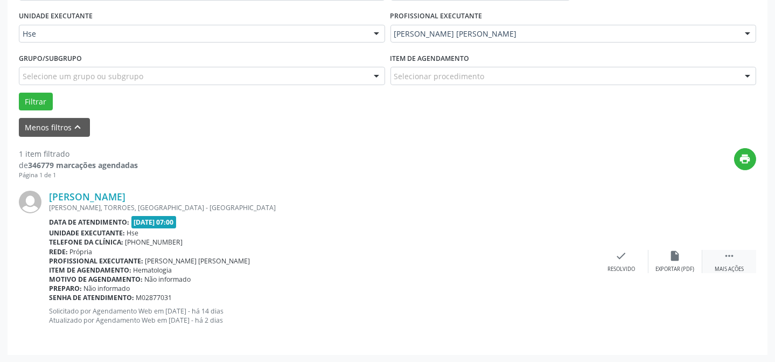
drag, startPoint x: 717, startPoint y: 255, endPoint x: 705, endPoint y: 254, distance: 12.4
click at [718, 255] on div " Mais ações" at bounding box center [729, 261] width 54 height 23
click at [671, 261] on icon "alarm_off" at bounding box center [675, 256] width 12 height 12
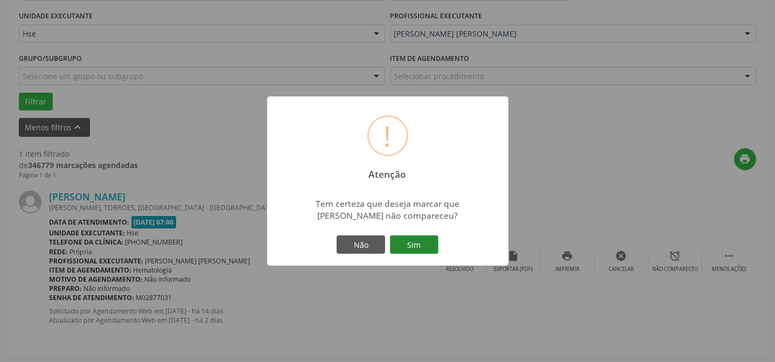
click at [426, 244] on button "Sim" at bounding box center [414, 244] width 48 height 18
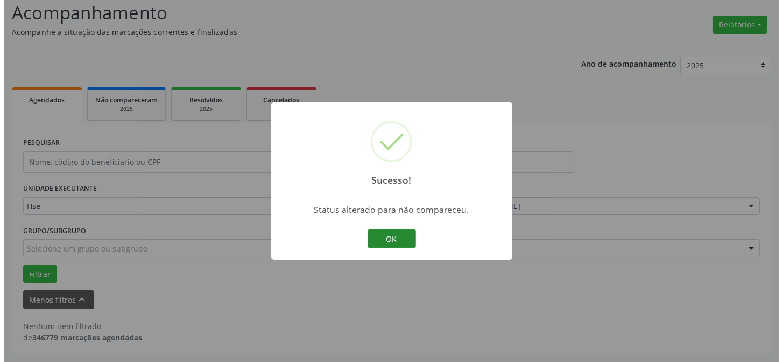
scroll to position [73, 0]
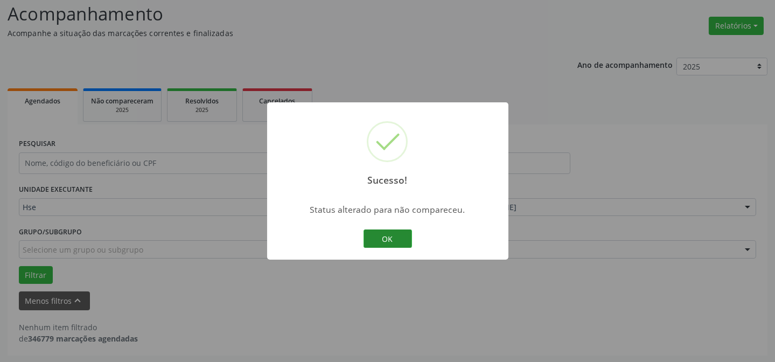
click at [386, 244] on button "OK" at bounding box center [387, 238] width 48 height 18
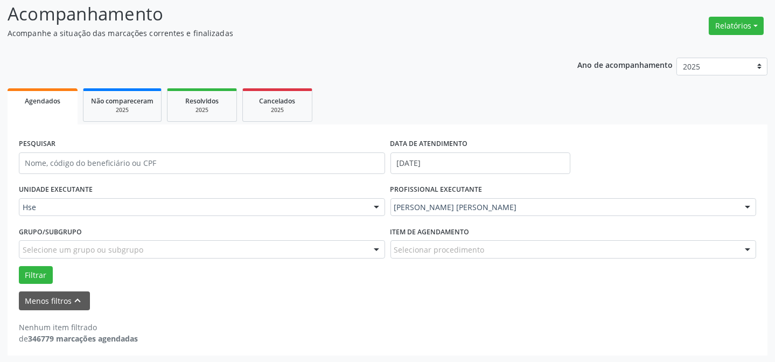
drag, startPoint x: 0, startPoint y: 68, endPoint x: 298, endPoint y: 242, distance: 345.3
click at [331, 32] on div "Acompanhamento Acompanhe a situação das marcações correntes e finalizadas Relat…" at bounding box center [387, 175] width 775 height 376
click at [688, 122] on ul "Agendados Não compareceram 2025 Resolvidos 2025 Cancelados 2025" at bounding box center [388, 105] width 760 height 39
drag, startPoint x: 731, startPoint y: 16, endPoint x: 722, endPoint y: 24, distance: 12.3
click at [731, 17] on button "Relatórios" at bounding box center [736, 26] width 55 height 18
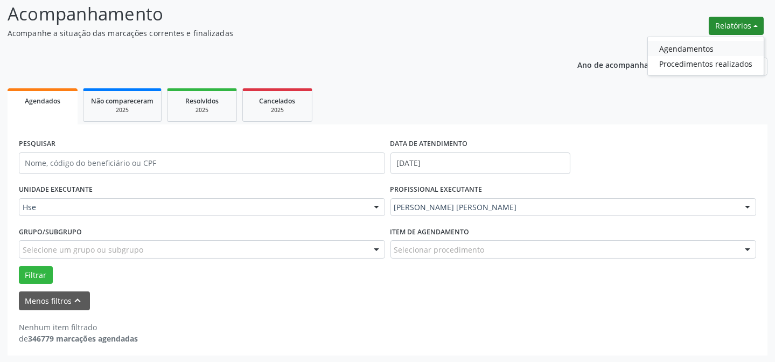
click at [681, 52] on link "Agendamentos" at bounding box center [706, 48] width 116 height 15
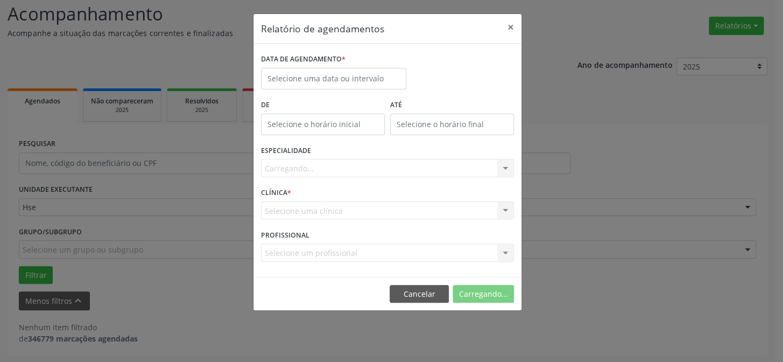
click at [358, 90] on div "DATA DE AGENDAMENTO *" at bounding box center [333, 74] width 151 height 46
click at [358, 86] on input "text" at bounding box center [333, 79] width 145 height 22
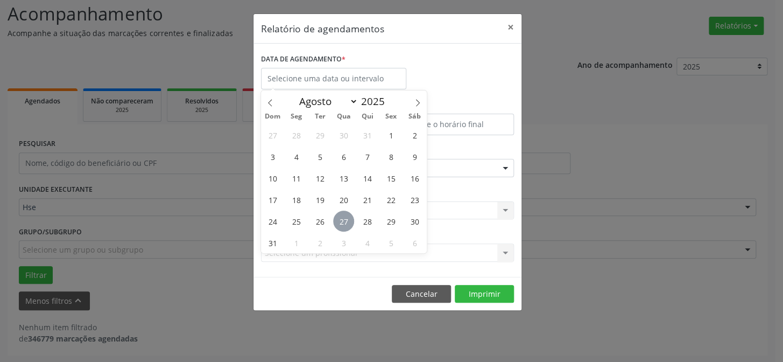
click at [348, 221] on span "27" at bounding box center [343, 221] width 21 height 21
type input "[DATE]"
drag, startPoint x: 347, startPoint y: 220, endPoint x: 347, endPoint y: 214, distance: 6.5
click at [347, 220] on span "27" at bounding box center [343, 221] width 21 height 21
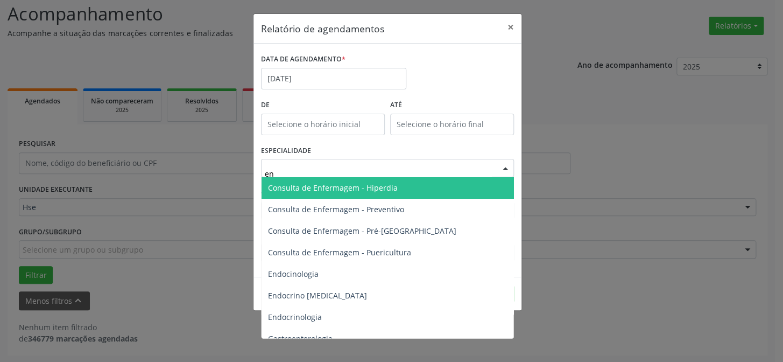
type input "end"
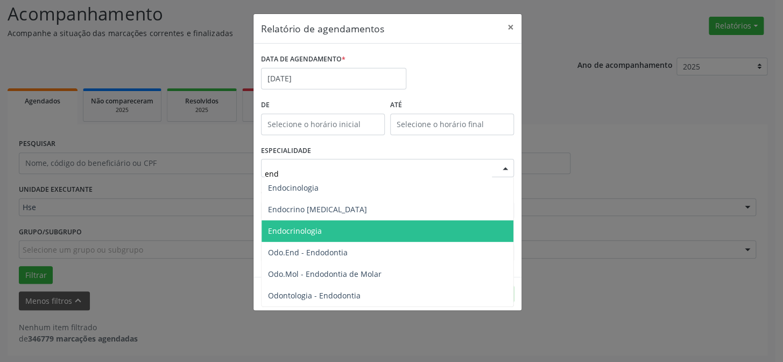
click at [302, 234] on span "Endocrinologia" at bounding box center [295, 231] width 54 height 10
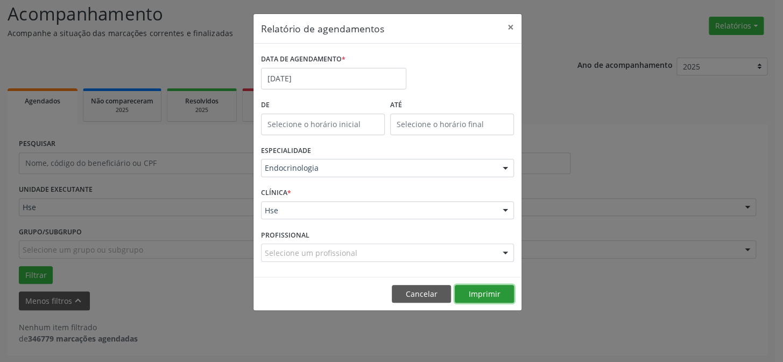
click at [494, 287] on button "Imprimir" at bounding box center [484, 294] width 59 height 18
